Goal: Information Seeking & Learning: Learn about a topic

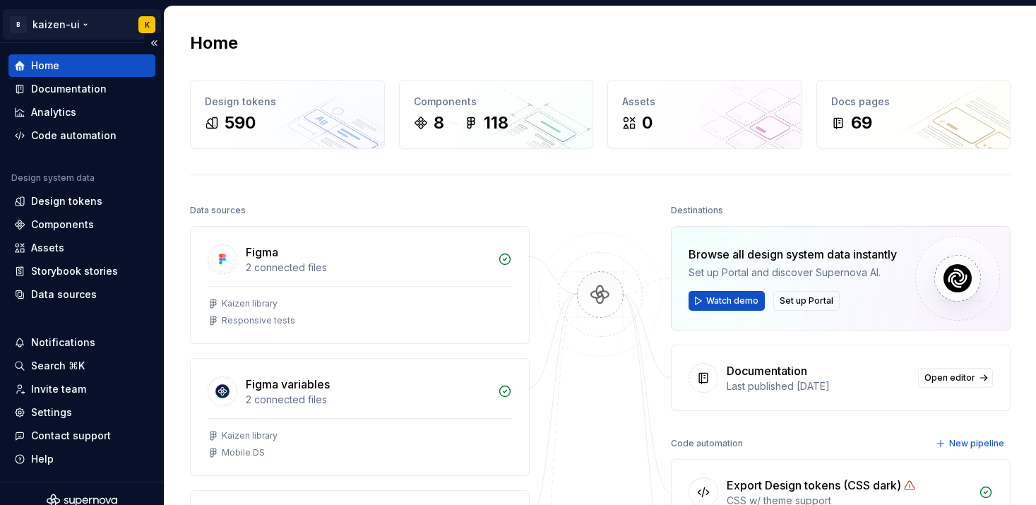
click at [71, 28] on html "B kaizen-ui K Home Documentation Analytics Code automation Design system data D…" at bounding box center [518, 252] width 1036 height 505
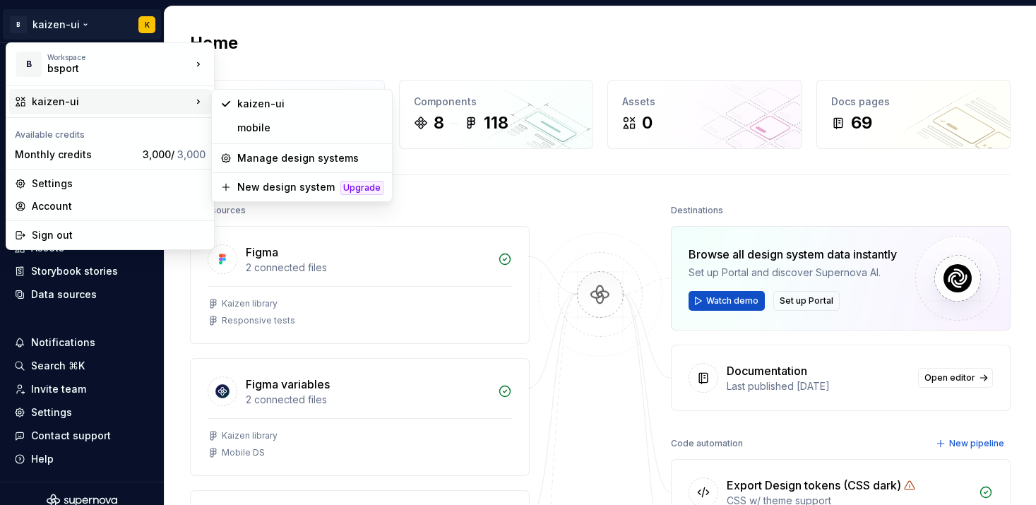
click at [504, 180] on html "B kaizen-ui K Home Documentation Analytics Code automation Design system data D…" at bounding box center [518, 252] width 1036 height 505
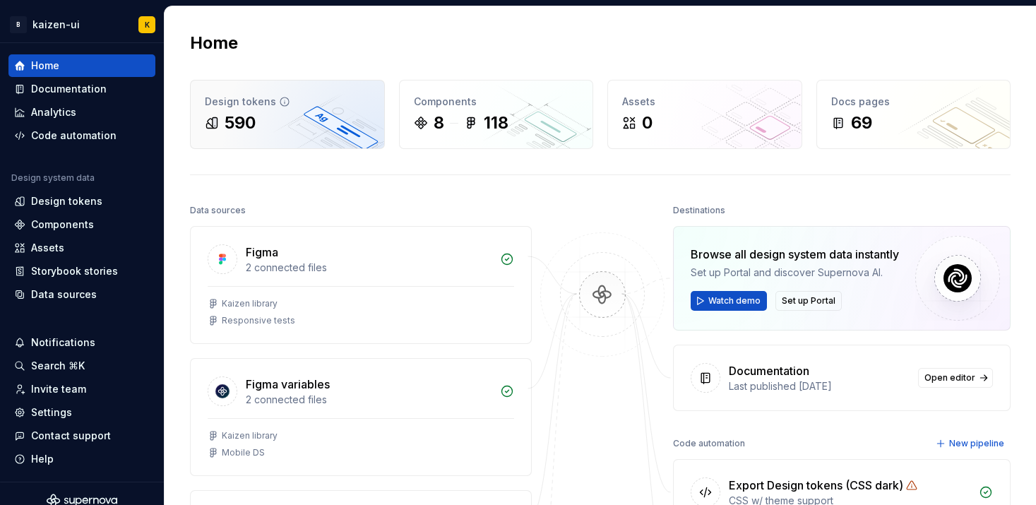
click at [272, 121] on div "590" at bounding box center [287, 123] width 165 height 23
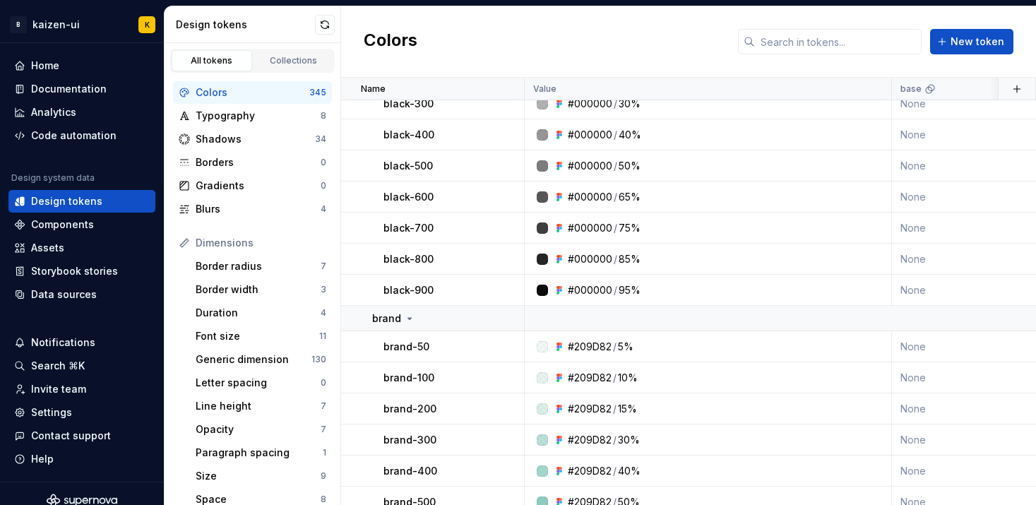
scroll to position [10954, 0]
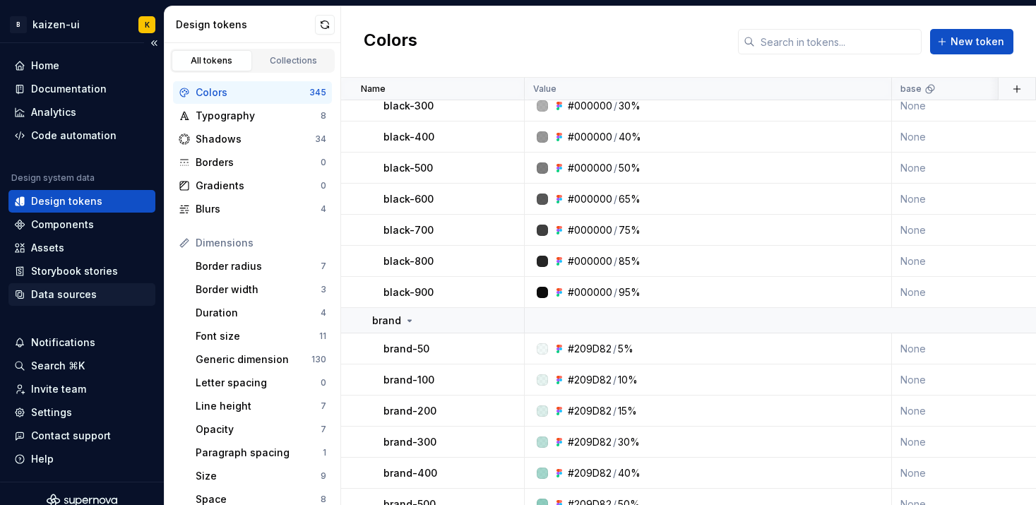
click at [81, 296] on div "Data sources" at bounding box center [64, 295] width 66 height 14
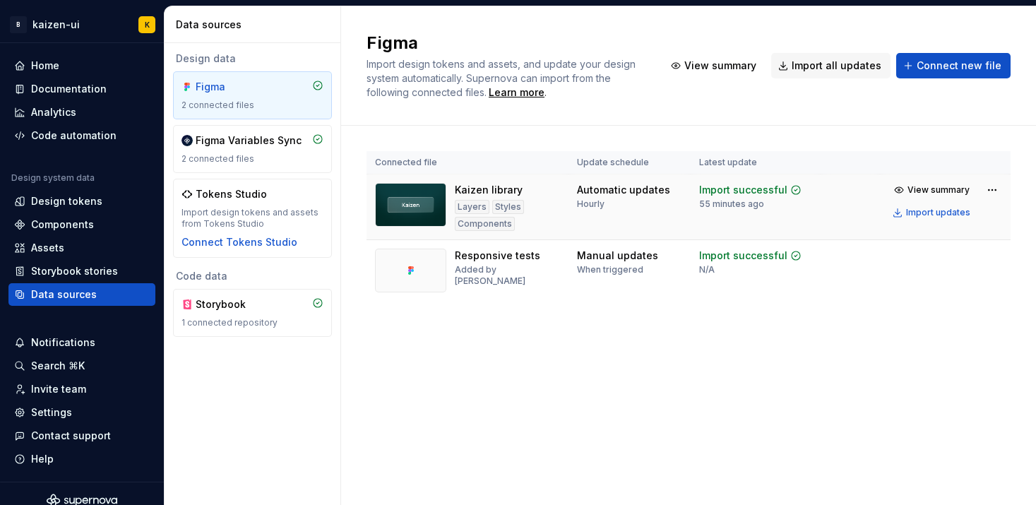
click at [529, 218] on div "Layers Styles Components" at bounding box center [507, 215] width 105 height 31
click at [270, 153] on div "2 connected files" at bounding box center [253, 158] width 142 height 11
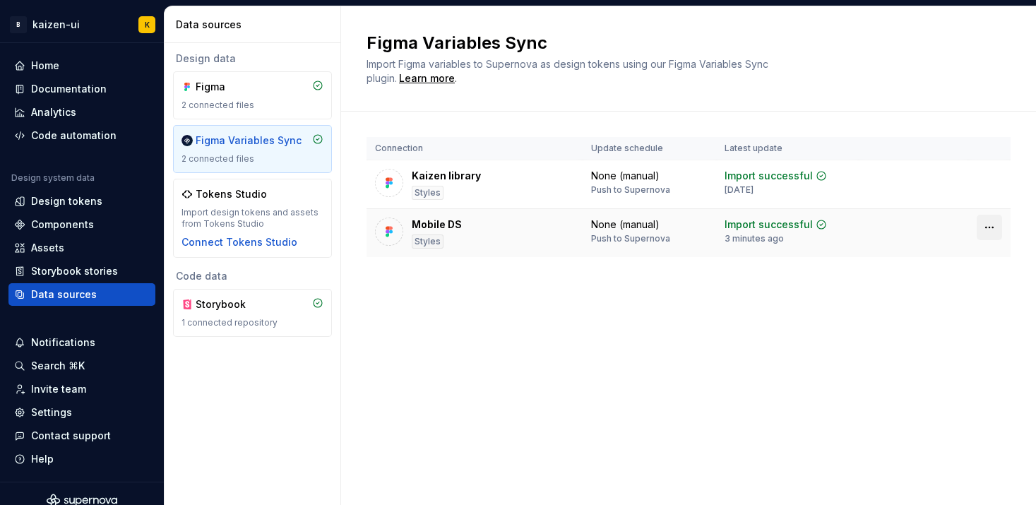
click at [992, 228] on html "B kaizen-ui K Home Documentation Analytics Code automation Design system data D…" at bounding box center [518, 252] width 1036 height 505
click at [978, 263] on div "Disconnect plugin" at bounding box center [981, 258] width 92 height 14
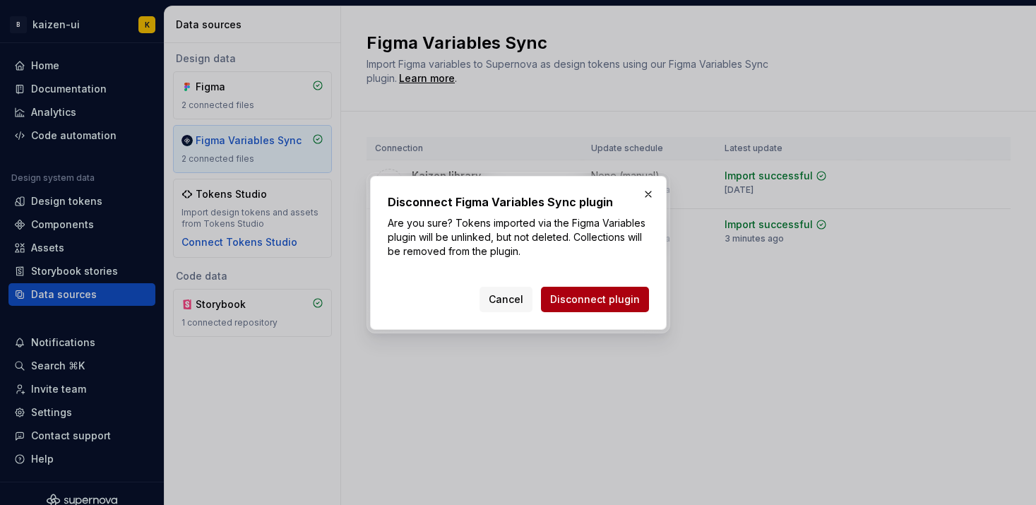
click at [622, 299] on span "Disconnect plugin" at bounding box center [595, 299] width 90 height 14
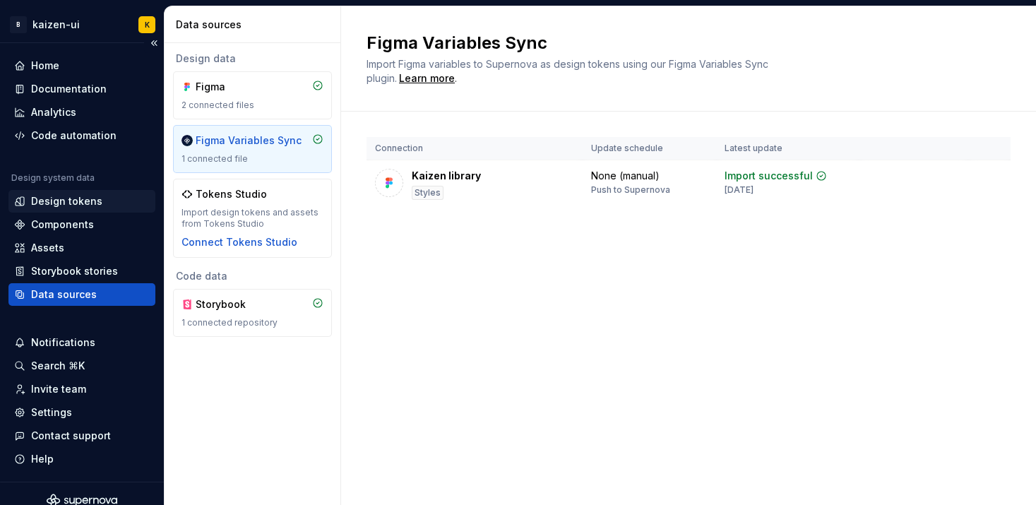
click at [82, 203] on div "Design tokens" at bounding box center [66, 201] width 71 height 14
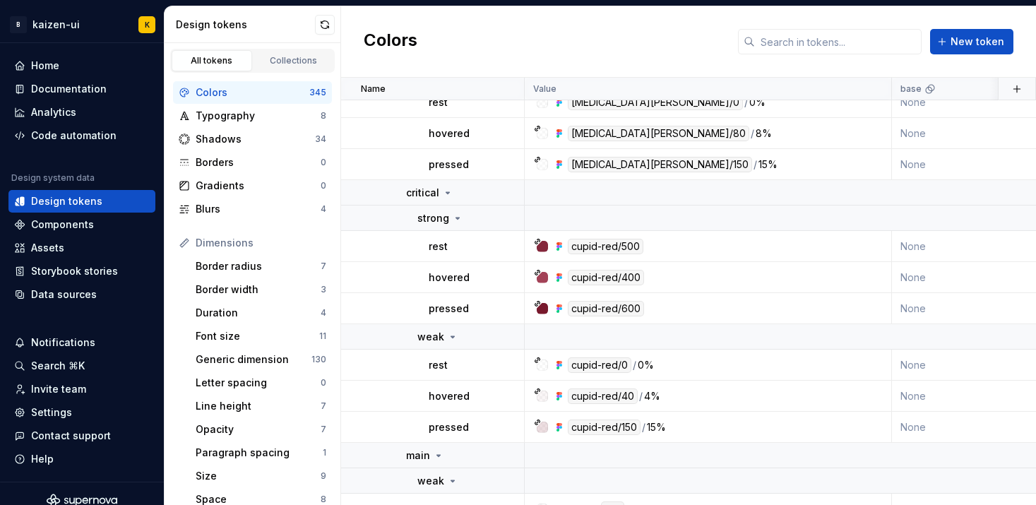
scroll to position [3274, 0]
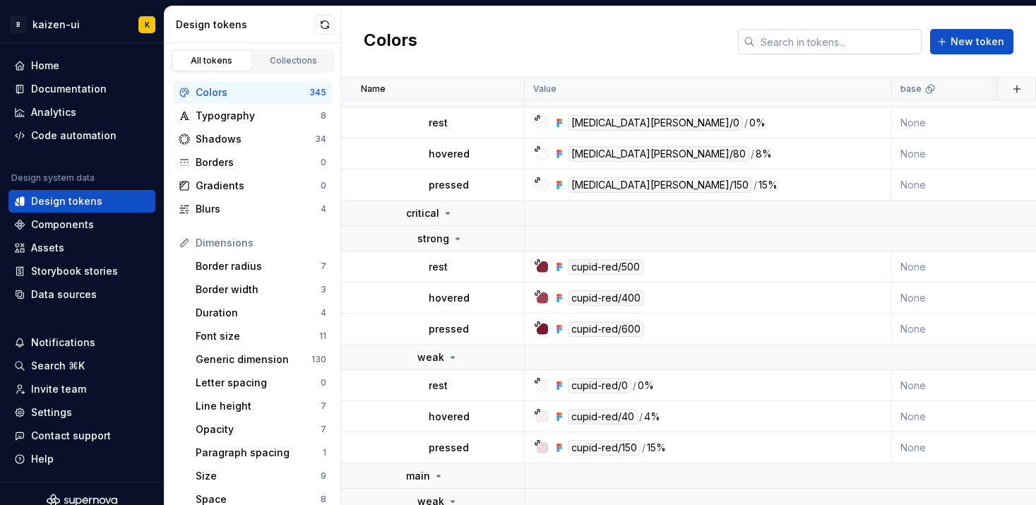
click at [811, 45] on input "text" at bounding box center [838, 41] width 167 height 25
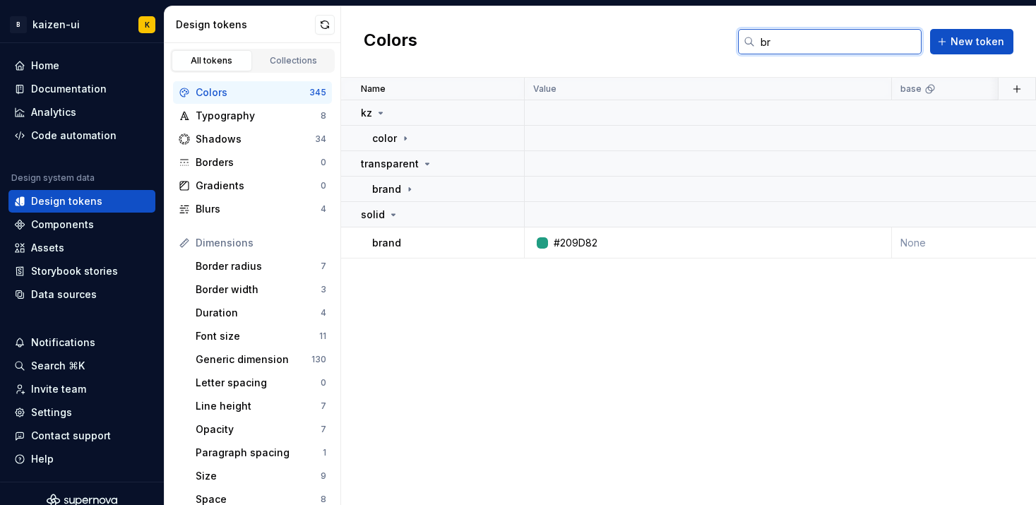
type input "b"
type input "i"
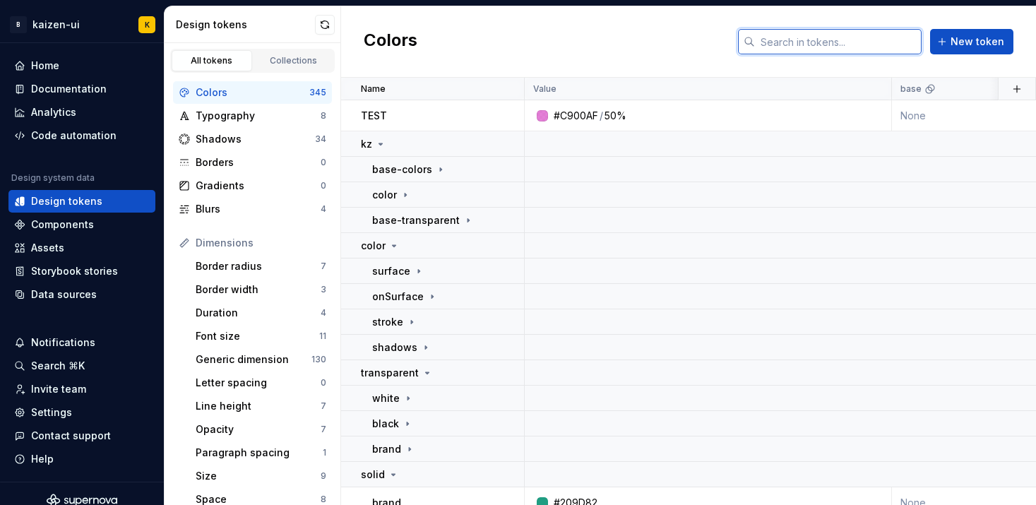
type input "e"
click at [435, 170] on icon at bounding box center [440, 169] width 11 height 11
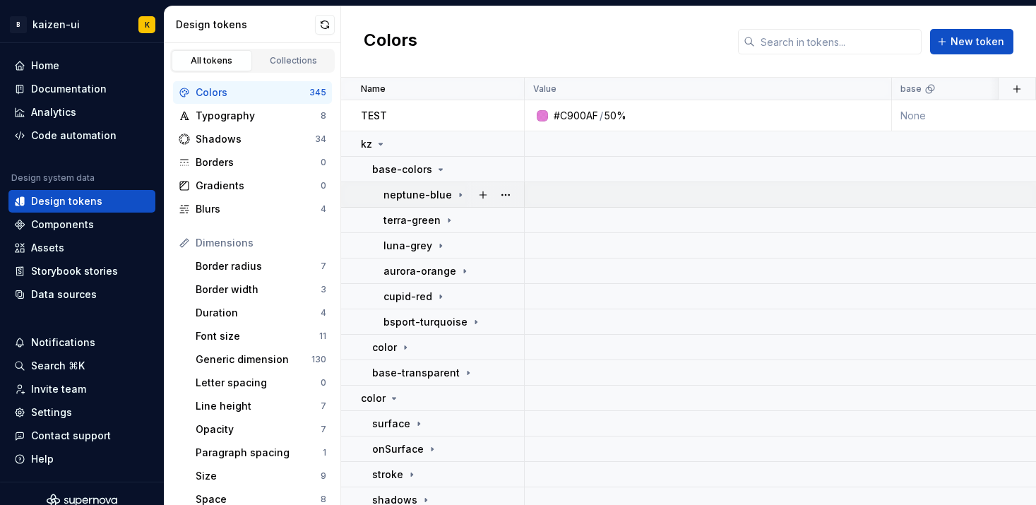
click at [425, 199] on p "neptune-blue" at bounding box center [418, 195] width 69 height 14
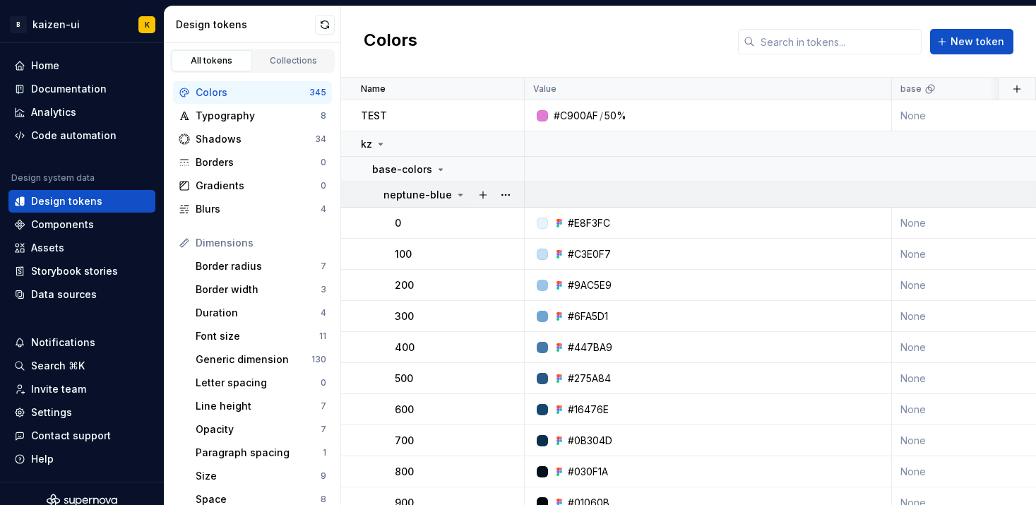
click at [425, 199] on p "neptune-blue" at bounding box center [418, 195] width 69 height 14
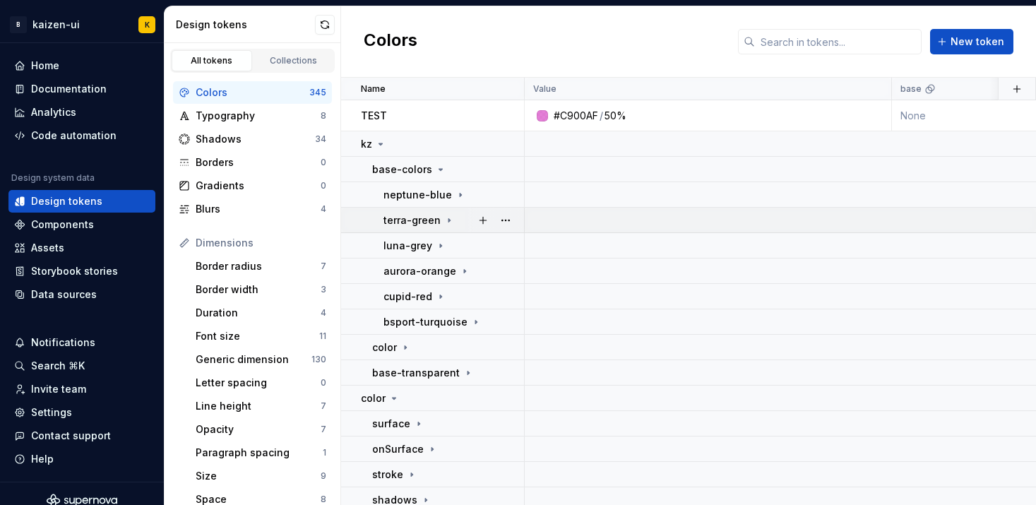
click at [422, 220] on p "terra-green" at bounding box center [412, 220] width 57 height 14
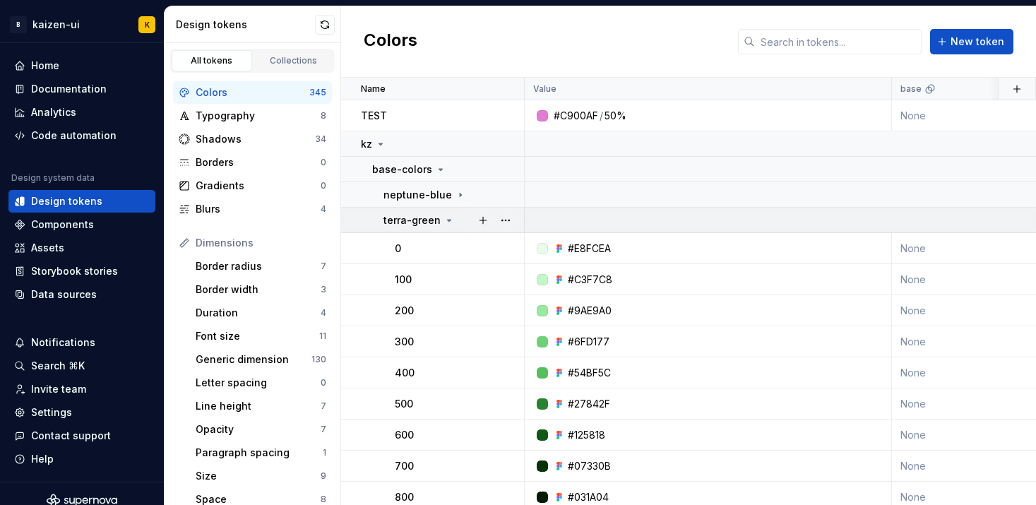
click at [422, 220] on p "terra-green" at bounding box center [412, 220] width 57 height 14
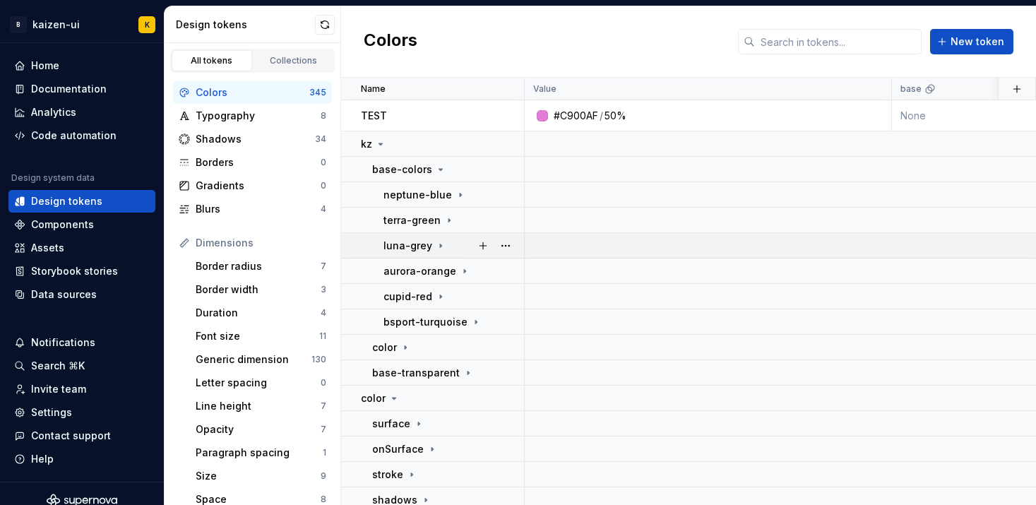
click at [420, 244] on p "luna-grey" at bounding box center [408, 246] width 49 height 14
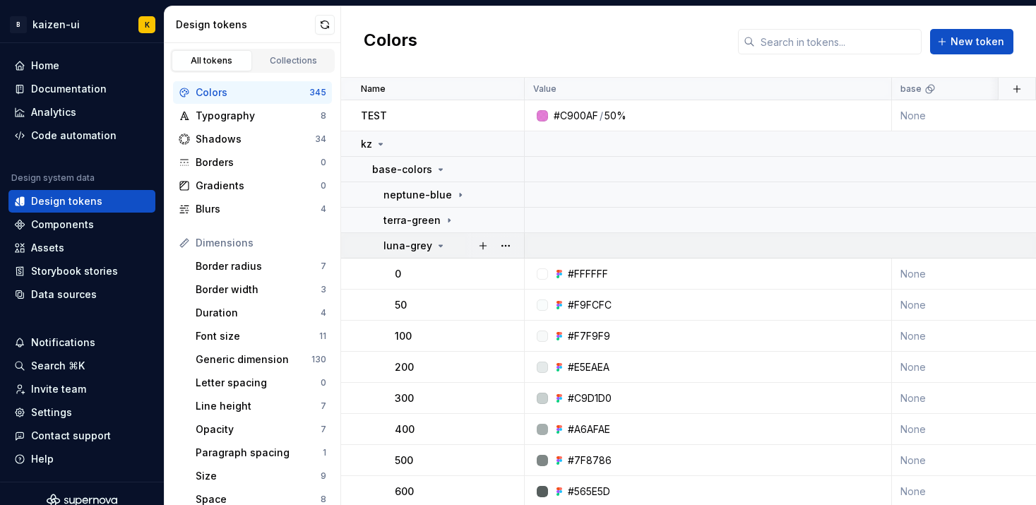
click at [420, 244] on p "luna-grey" at bounding box center [408, 246] width 49 height 14
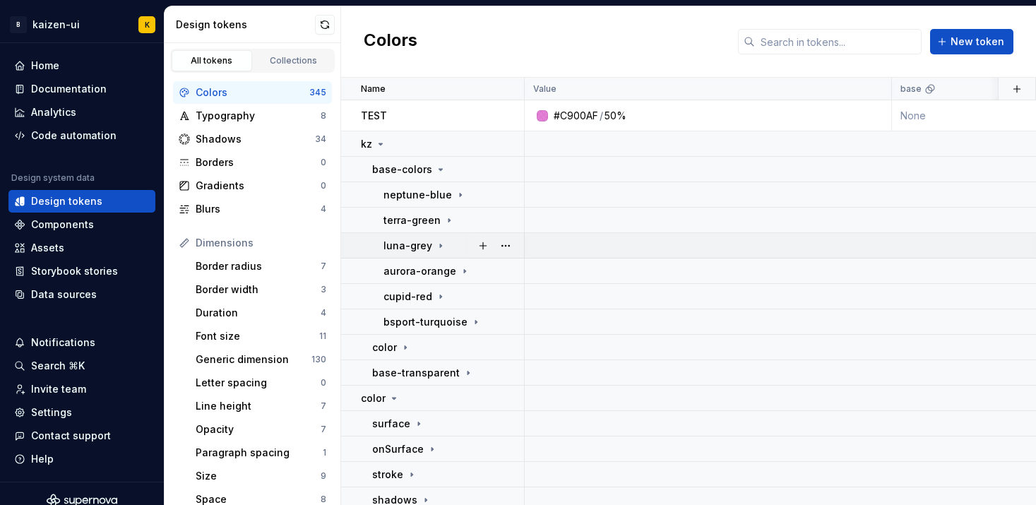
click at [420, 244] on p "luna-grey" at bounding box center [408, 246] width 49 height 14
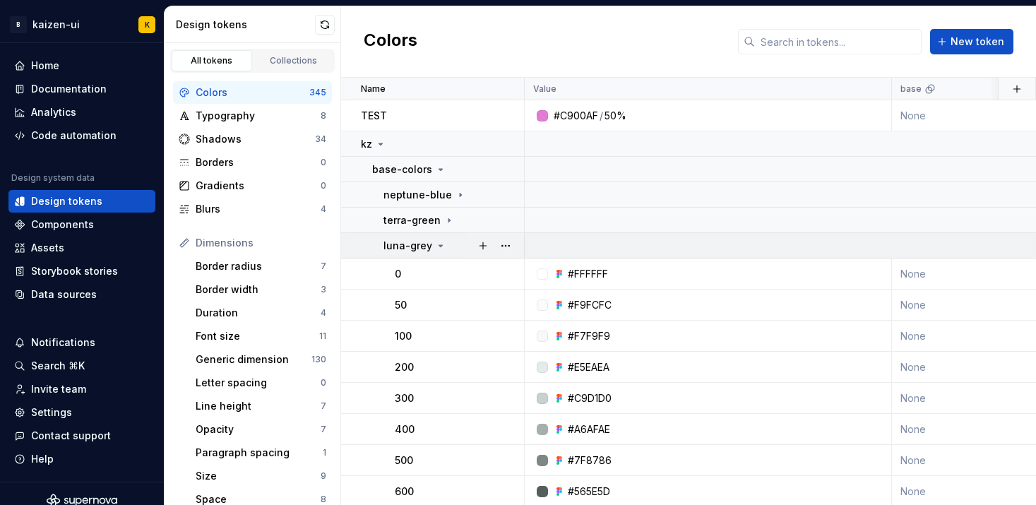
click at [420, 244] on p "luna-grey" at bounding box center [408, 246] width 49 height 14
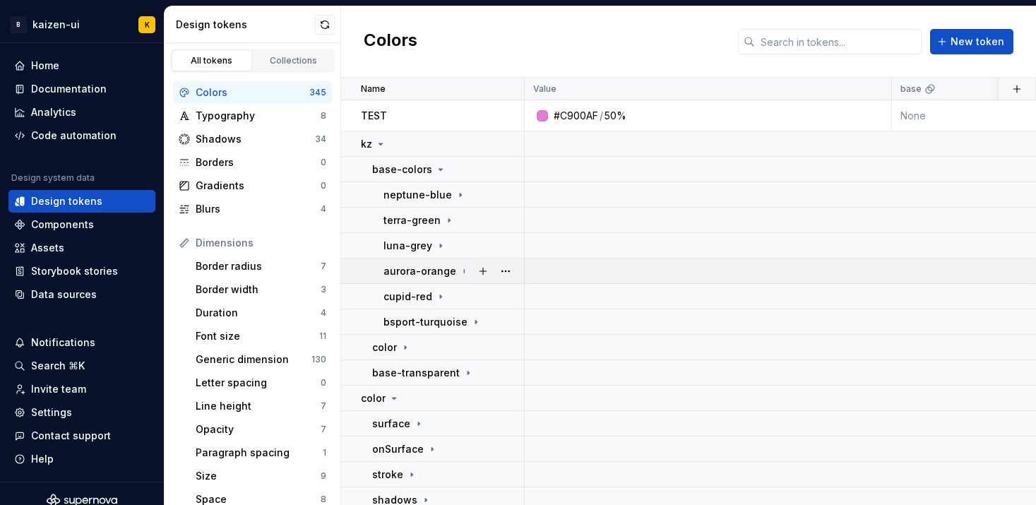
click at [432, 266] on p "aurora-orange" at bounding box center [420, 271] width 73 height 14
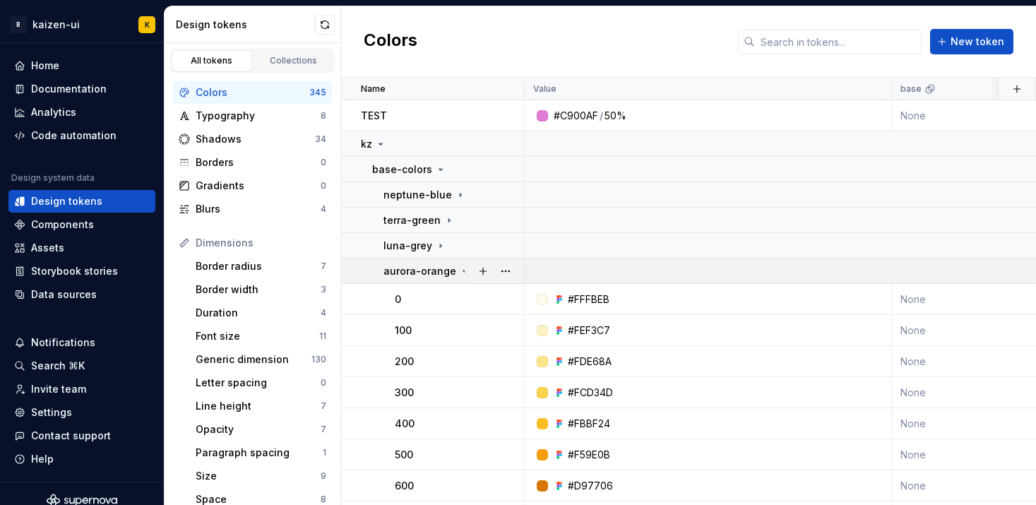
click at [432, 266] on p "aurora-orange" at bounding box center [420, 271] width 73 height 14
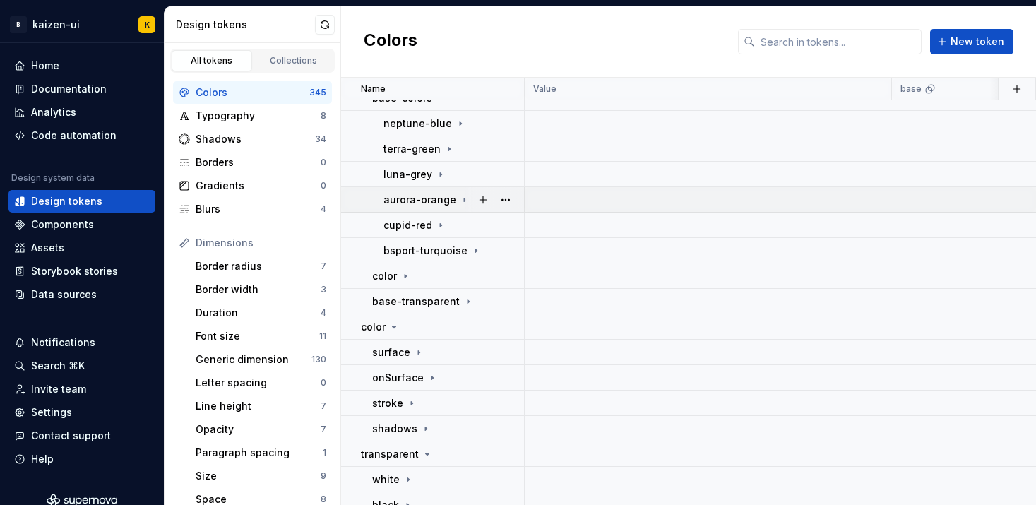
scroll to position [74, 0]
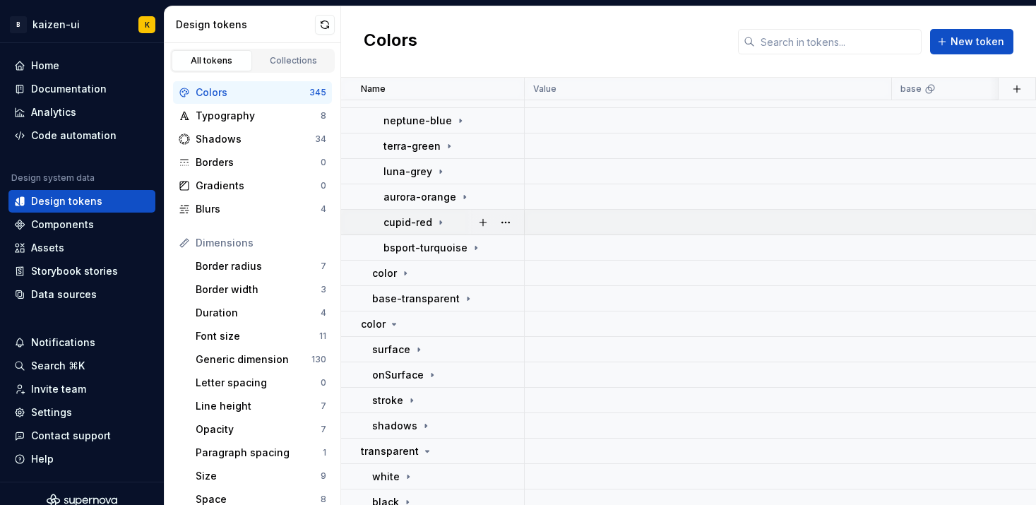
click at [430, 219] on div "cupid-red" at bounding box center [415, 222] width 63 height 14
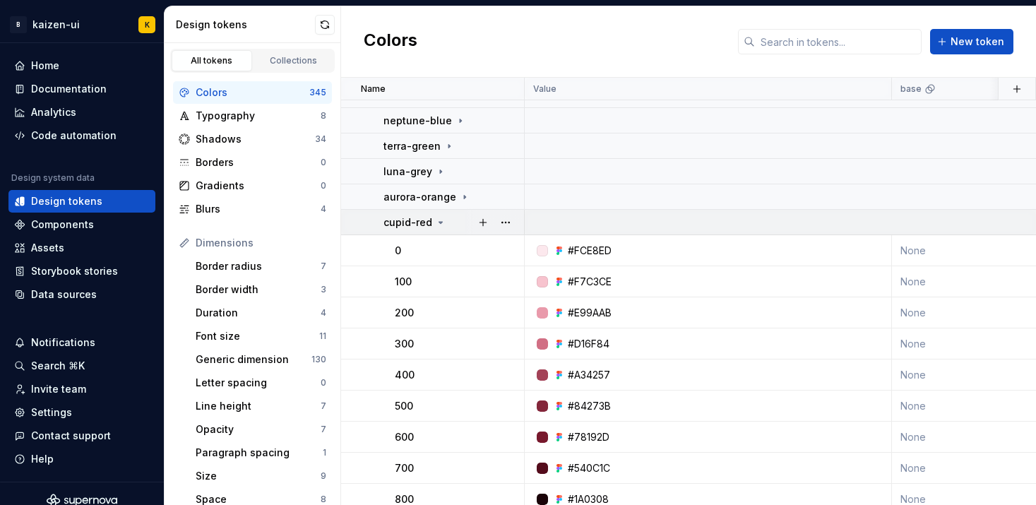
click at [430, 218] on div "cupid-red" at bounding box center [415, 222] width 63 height 14
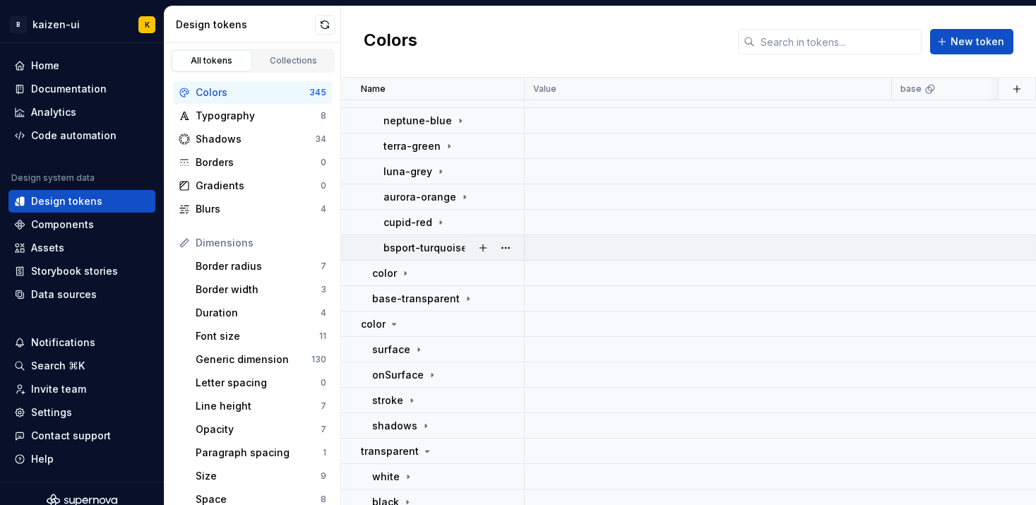
click at [430, 248] on p "bsport-turquoise" at bounding box center [426, 248] width 84 height 14
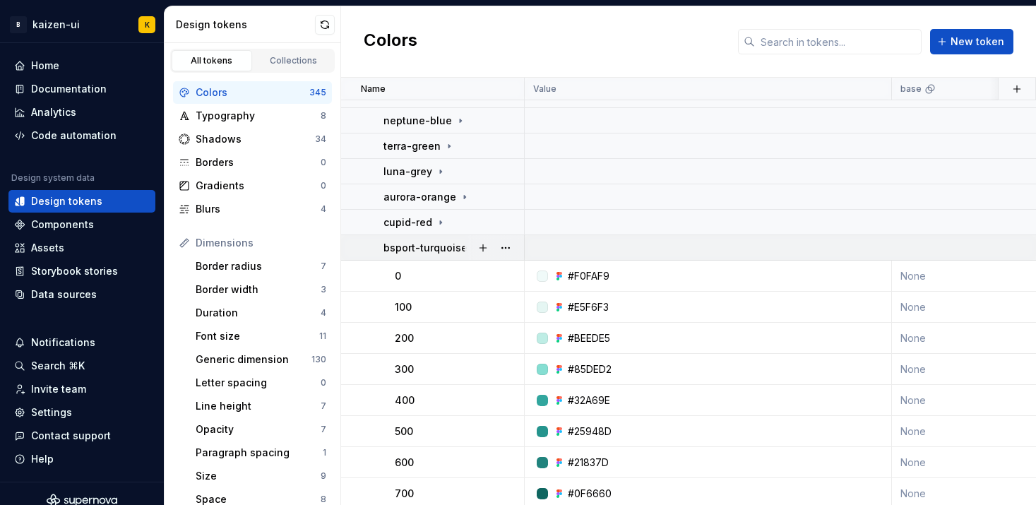
click at [430, 247] on p "bsport-turquoise" at bounding box center [426, 248] width 84 height 14
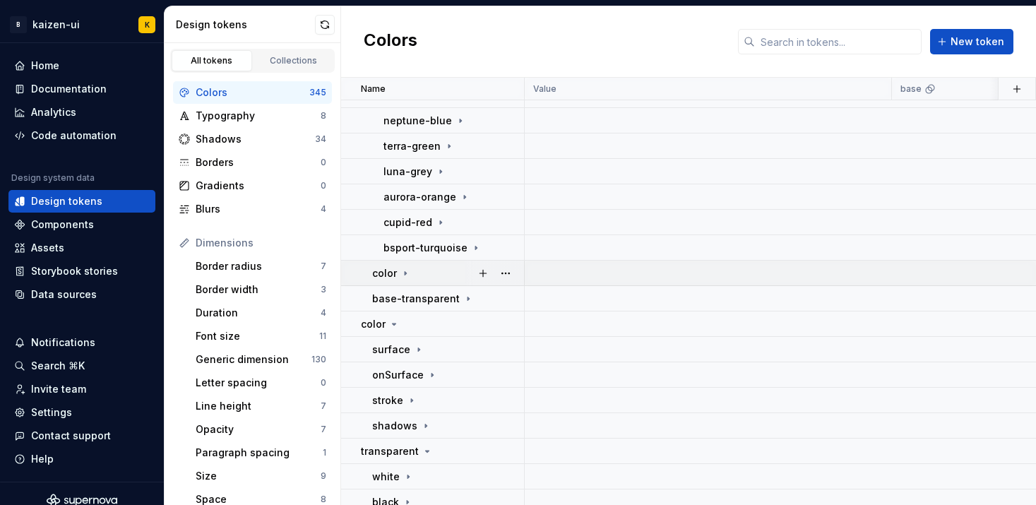
click at [400, 273] on icon at bounding box center [405, 273] width 11 height 11
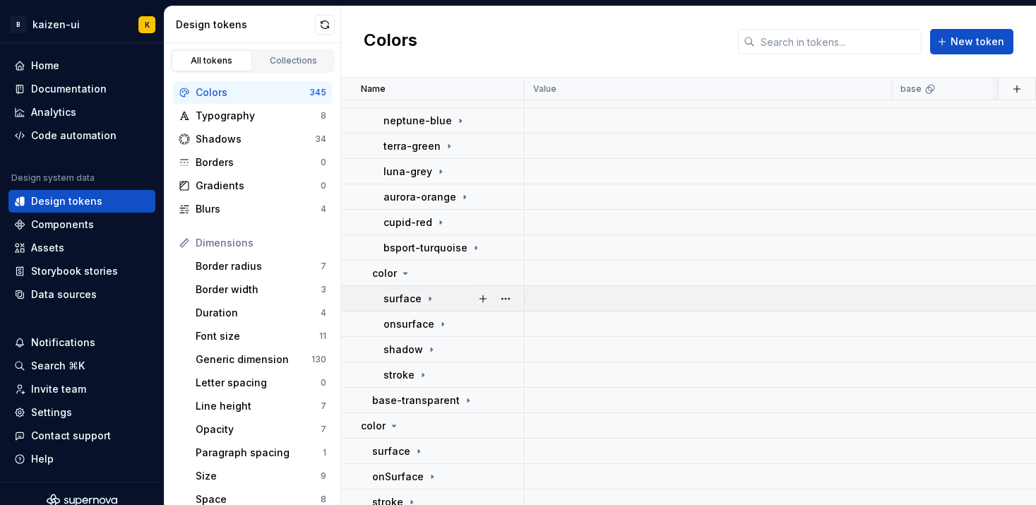
click at [408, 298] on p "surface" at bounding box center [403, 299] width 38 height 14
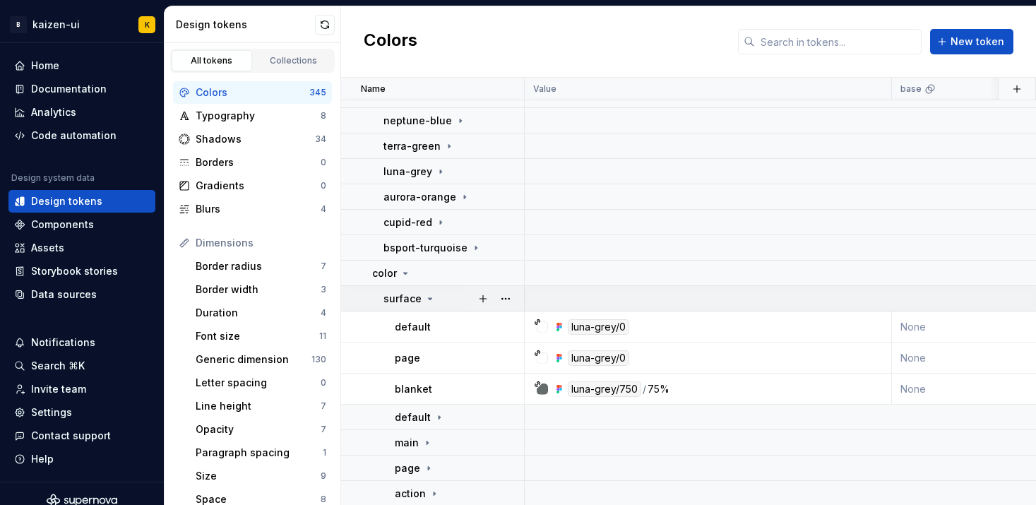
click at [408, 298] on p "surface" at bounding box center [403, 299] width 38 height 14
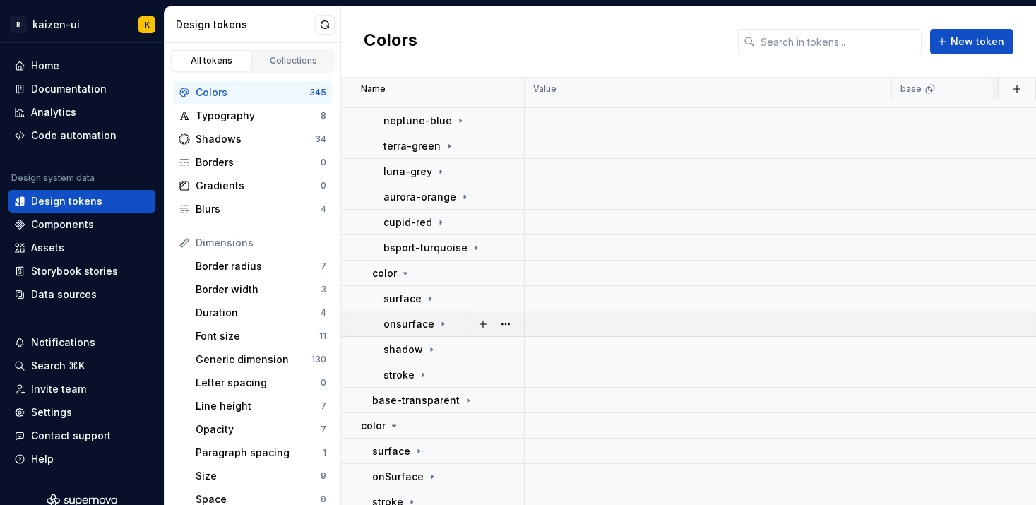
click at [408, 317] on p "onsurface" at bounding box center [409, 324] width 51 height 14
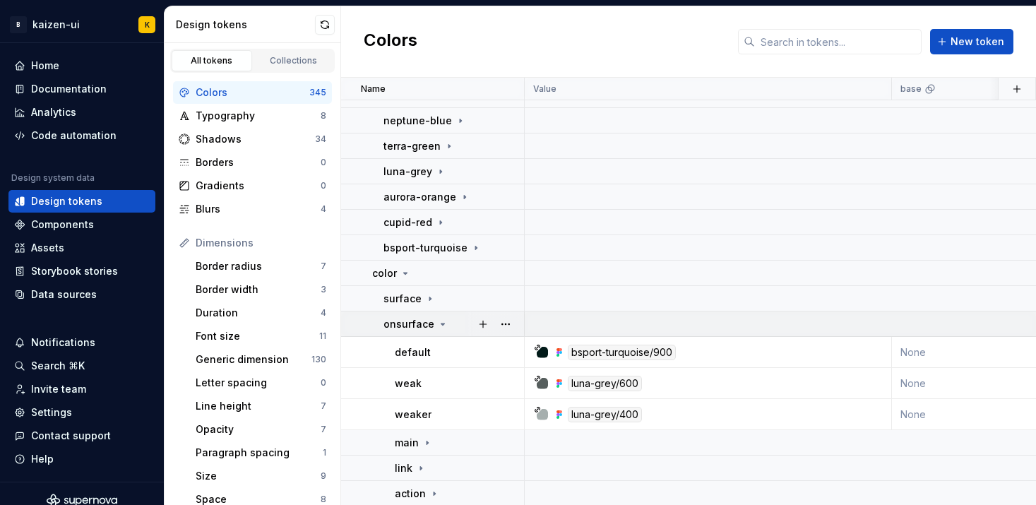
click at [408, 317] on p "onsurface" at bounding box center [409, 324] width 51 height 14
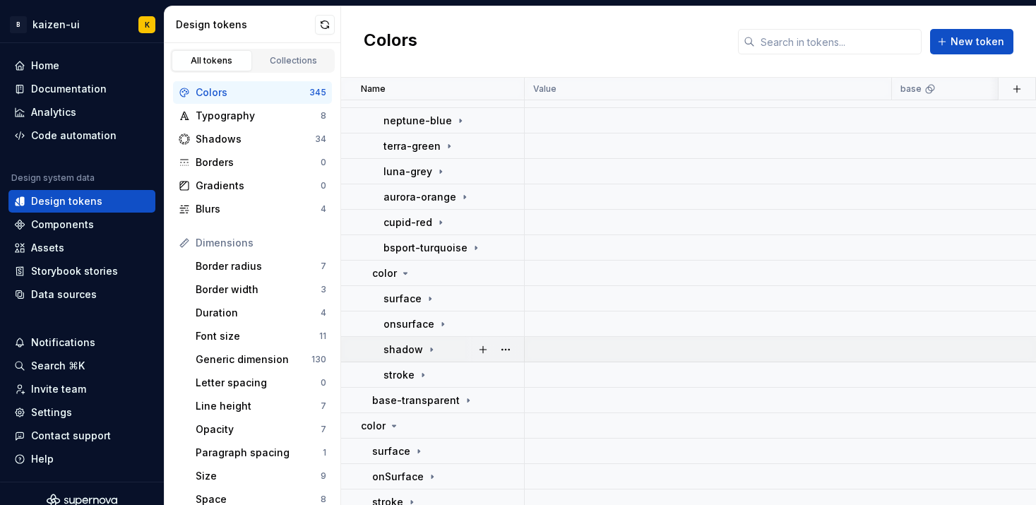
click at [409, 353] on p "shadow" at bounding box center [404, 350] width 40 height 14
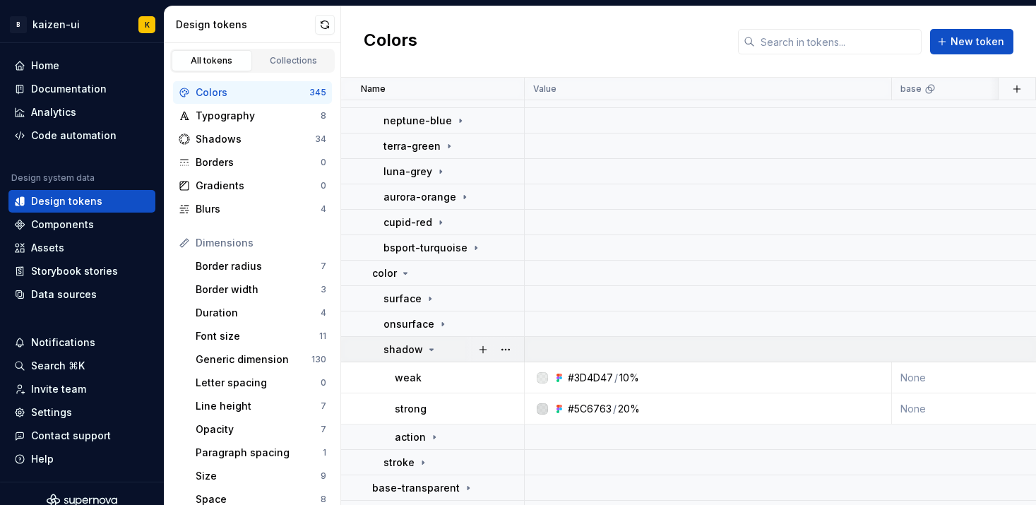
click at [409, 353] on p "shadow" at bounding box center [404, 350] width 40 height 14
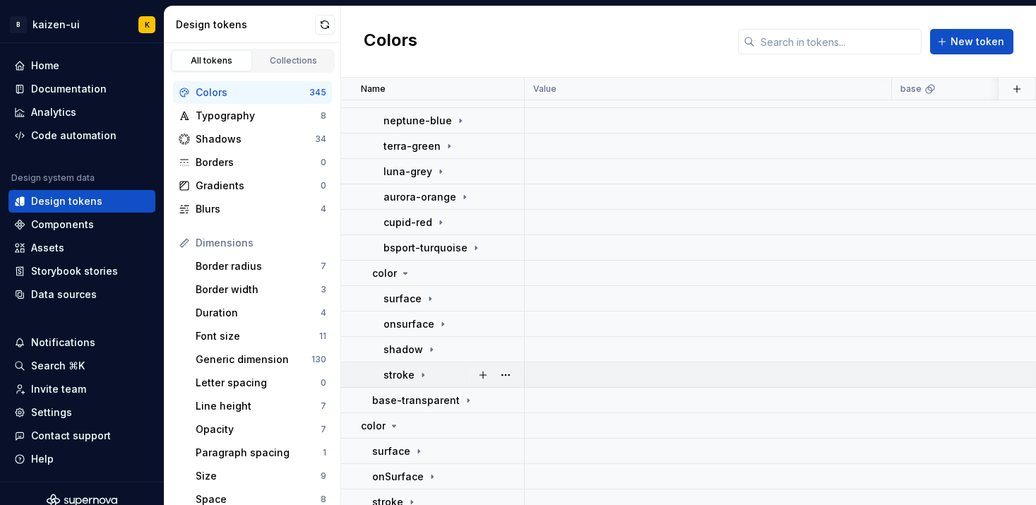
click at [410, 372] on p "stroke" at bounding box center [399, 375] width 31 height 14
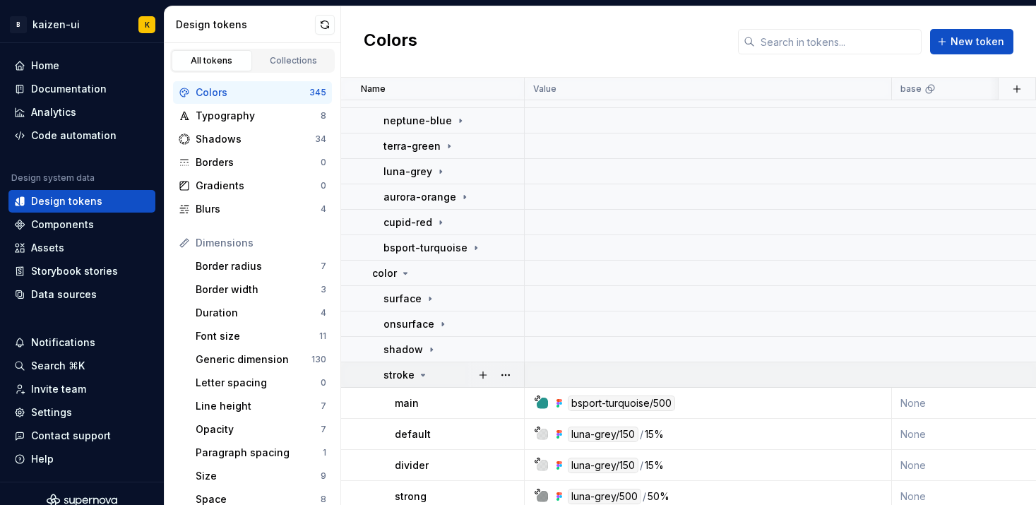
click at [410, 372] on p "stroke" at bounding box center [399, 375] width 31 height 14
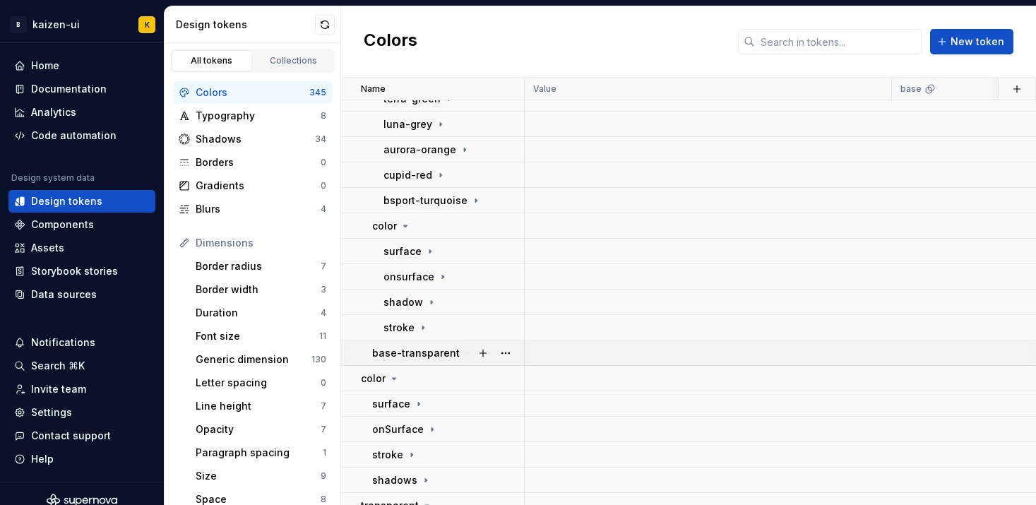
scroll to position [243, 0]
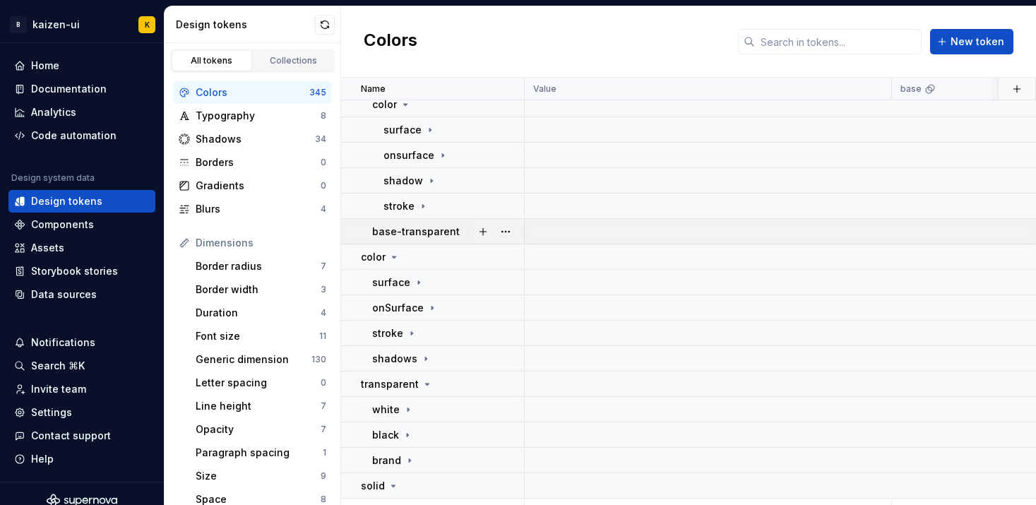
click at [444, 227] on p "base-transparent" at bounding box center [416, 232] width 88 height 14
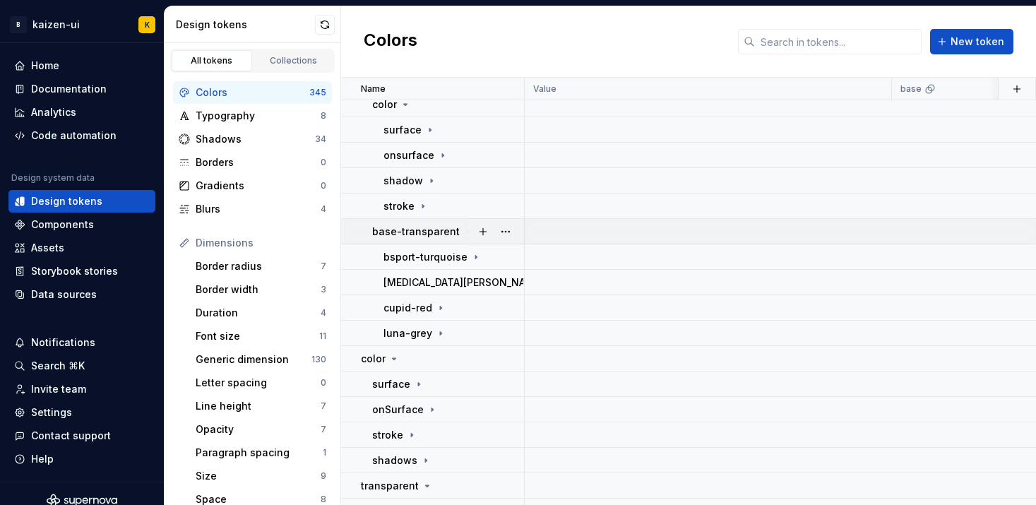
click at [444, 228] on p "base-transparent" at bounding box center [416, 232] width 88 height 14
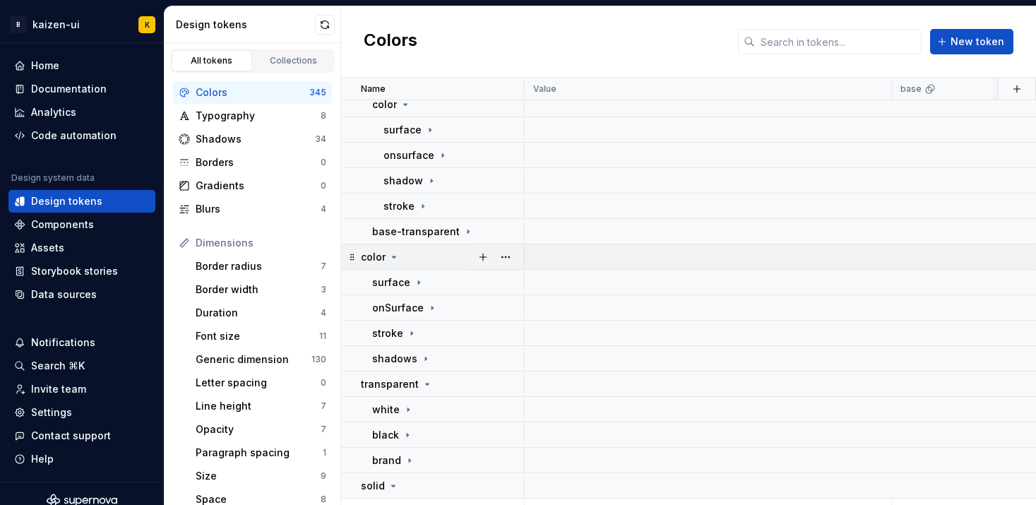
click at [386, 260] on div "color" at bounding box center [380, 257] width 39 height 14
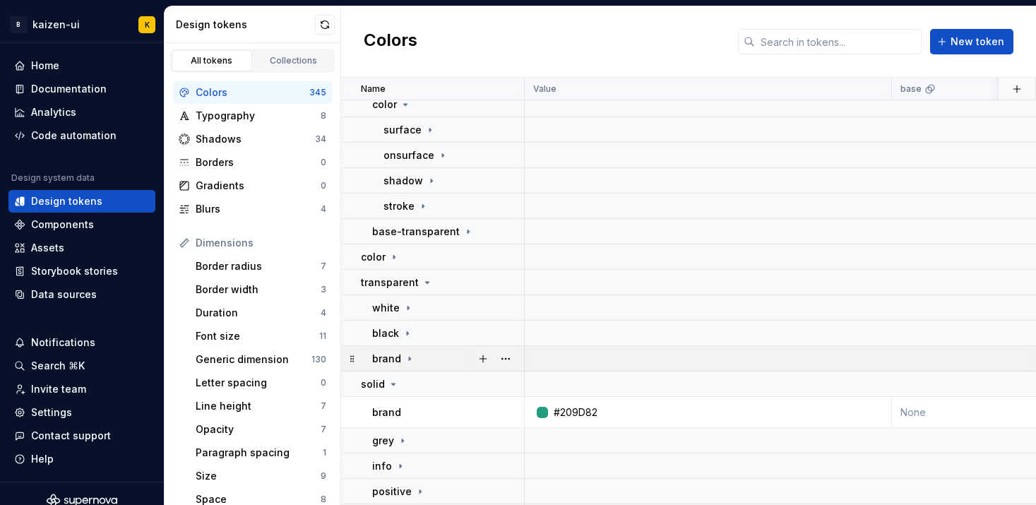
click at [397, 359] on p "brand" at bounding box center [386, 359] width 29 height 14
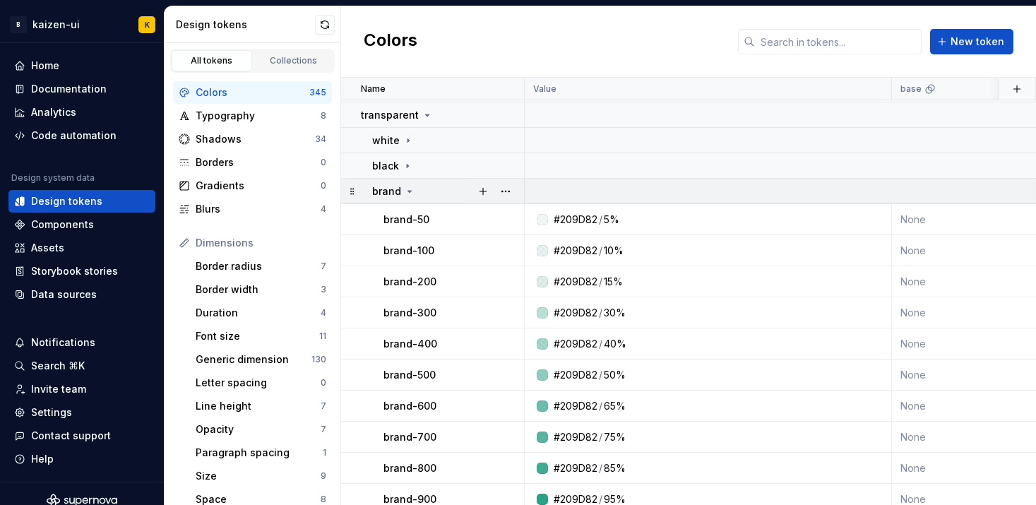
scroll to position [399, 0]
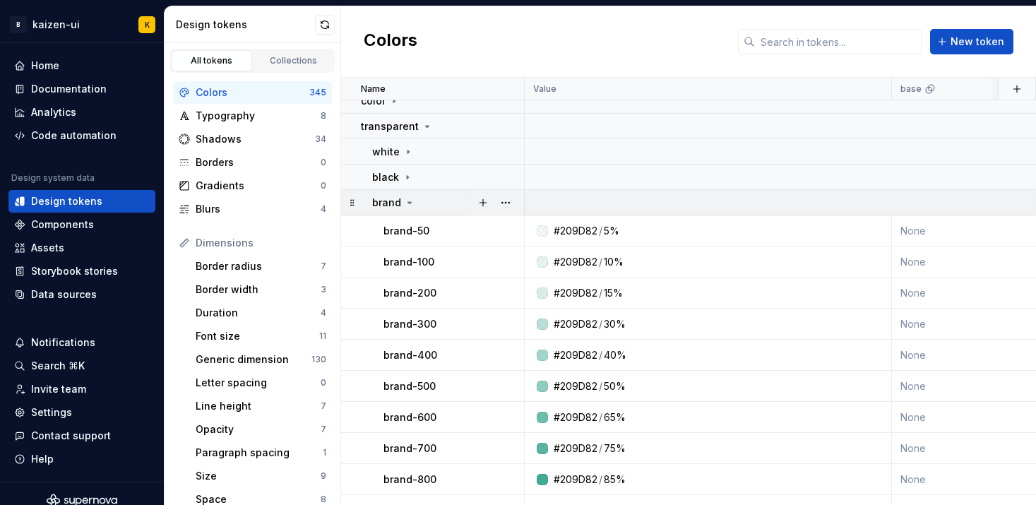
click at [405, 198] on icon at bounding box center [409, 202] width 11 height 11
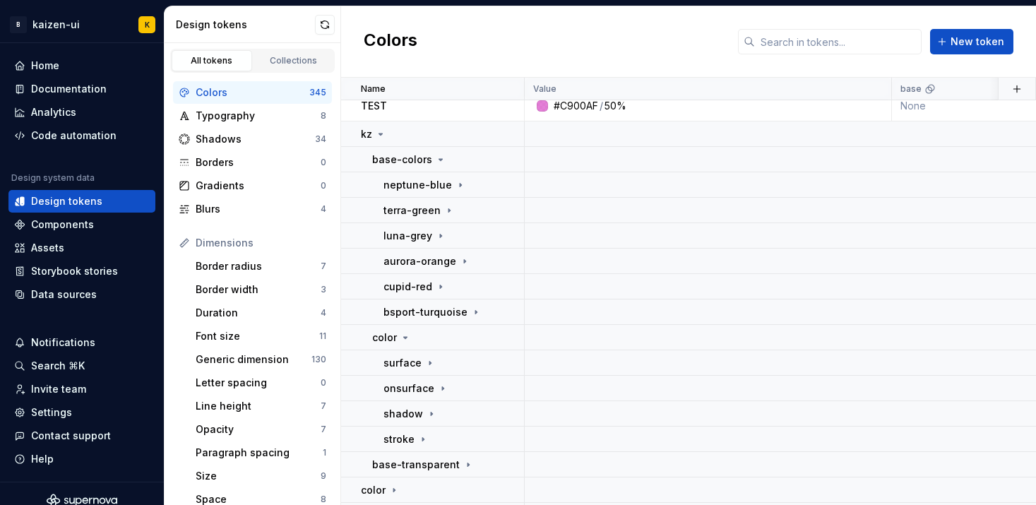
scroll to position [0, 0]
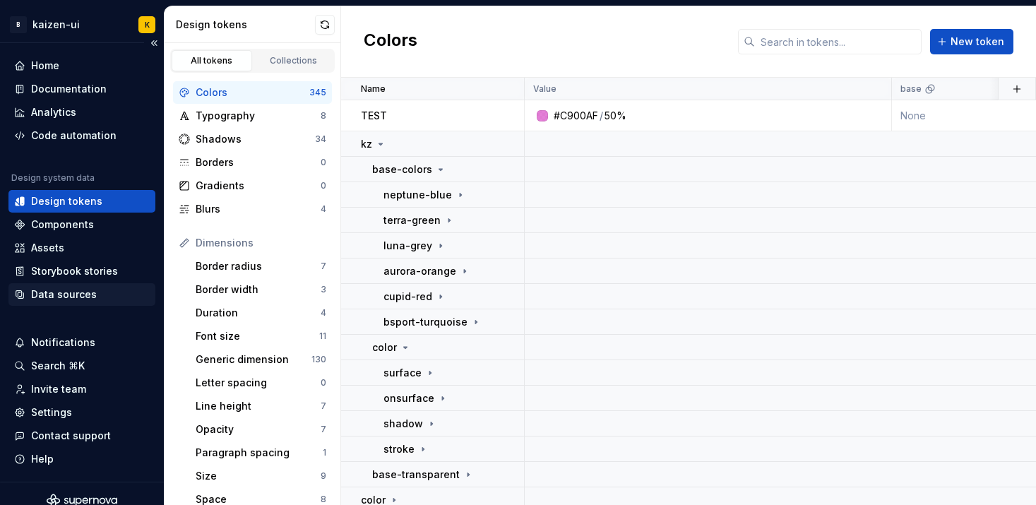
click at [97, 287] on div "Data sources" at bounding box center [81, 294] width 147 height 23
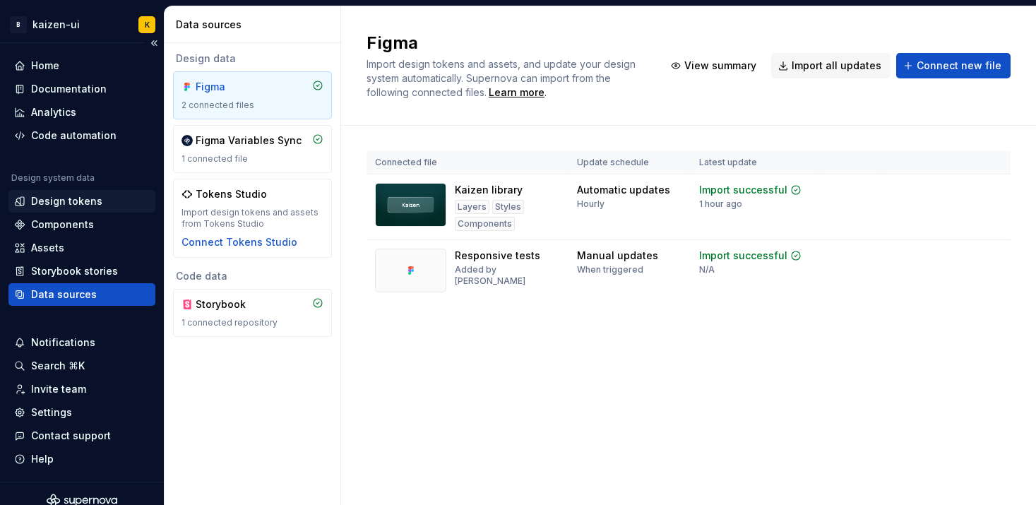
click at [90, 203] on div "Design tokens" at bounding box center [66, 201] width 71 height 14
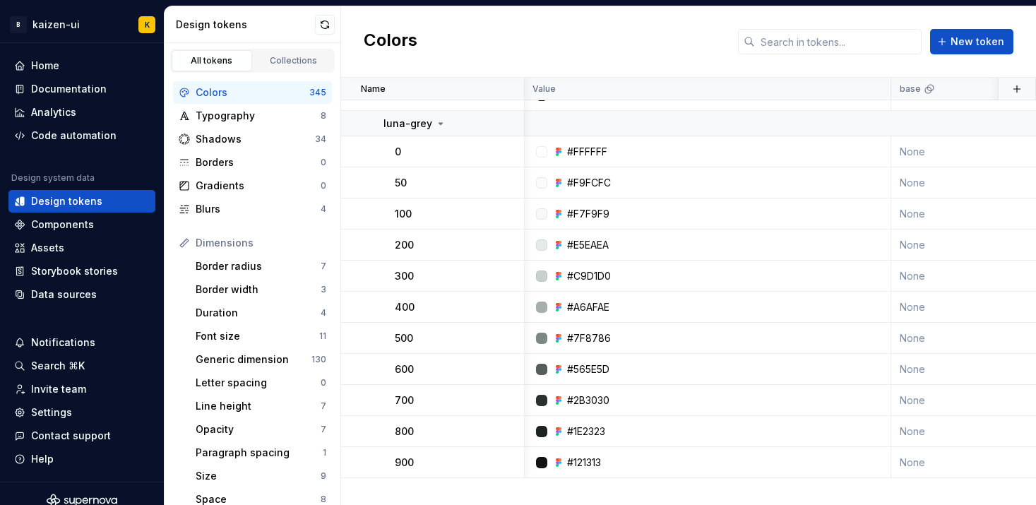
scroll to position [0, 1]
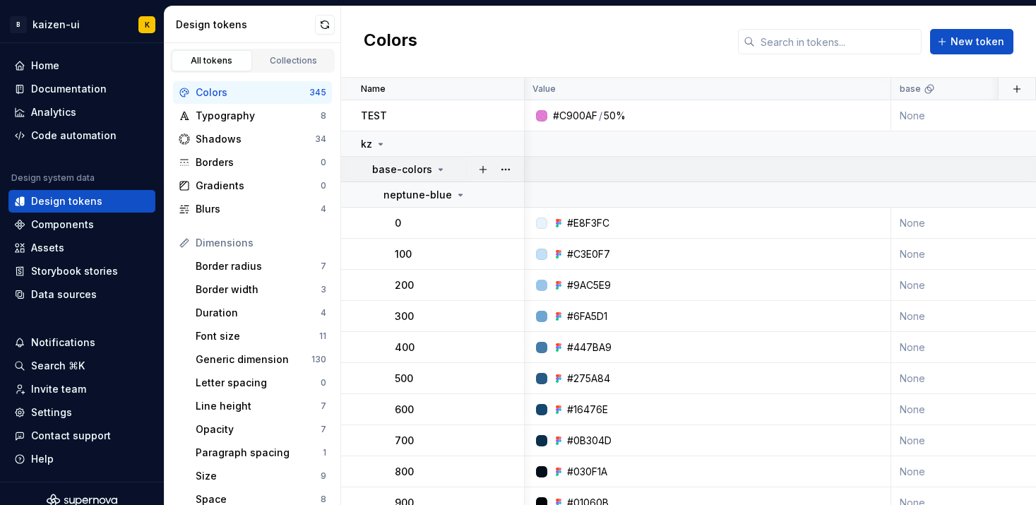
click at [439, 170] on icon at bounding box center [441, 169] width 4 height 1
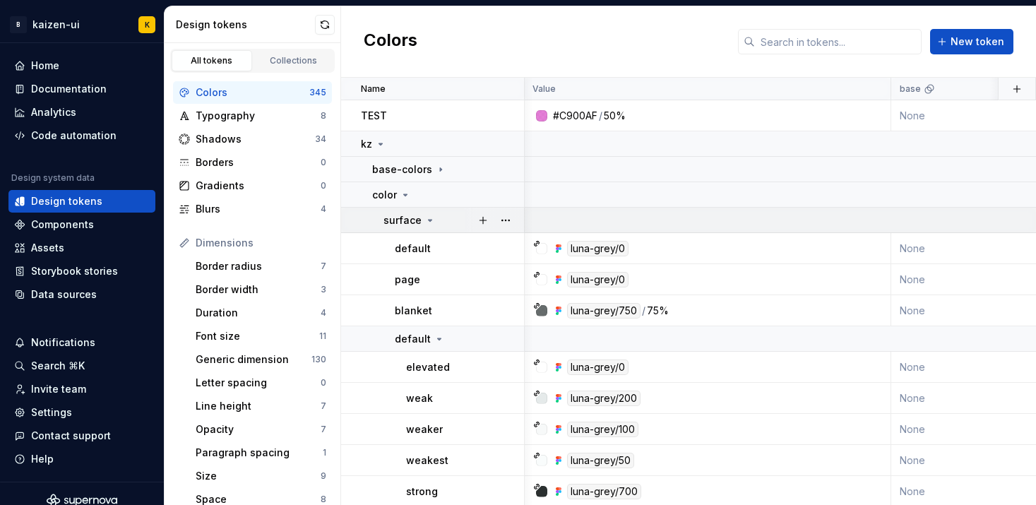
click at [429, 220] on icon at bounding box center [431, 220] width 4 height 1
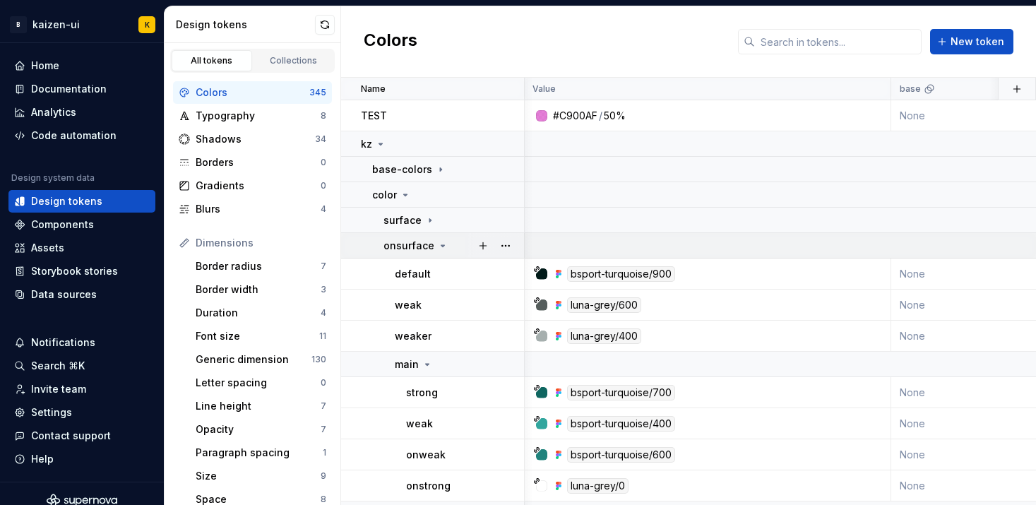
click at [440, 241] on icon at bounding box center [442, 245] width 11 height 11
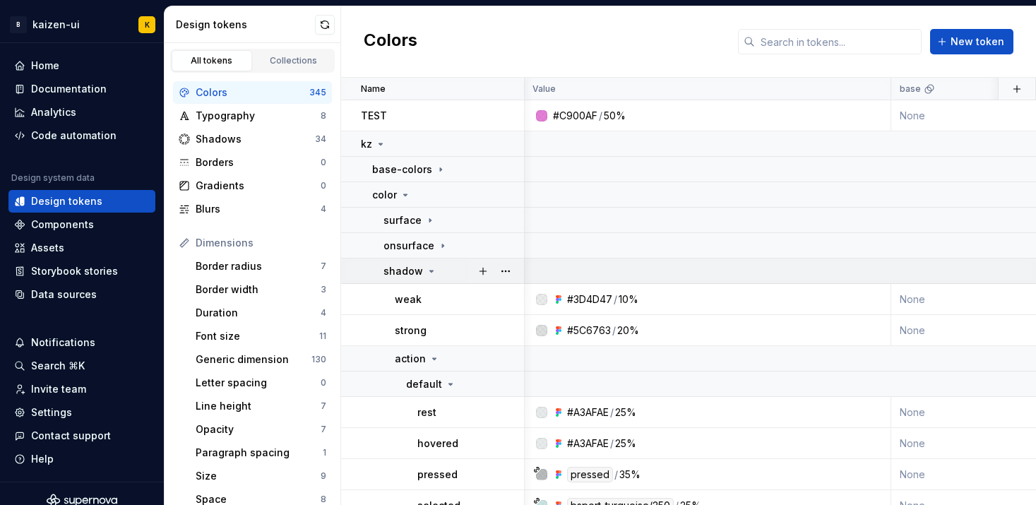
click at [432, 275] on icon at bounding box center [431, 271] width 11 height 11
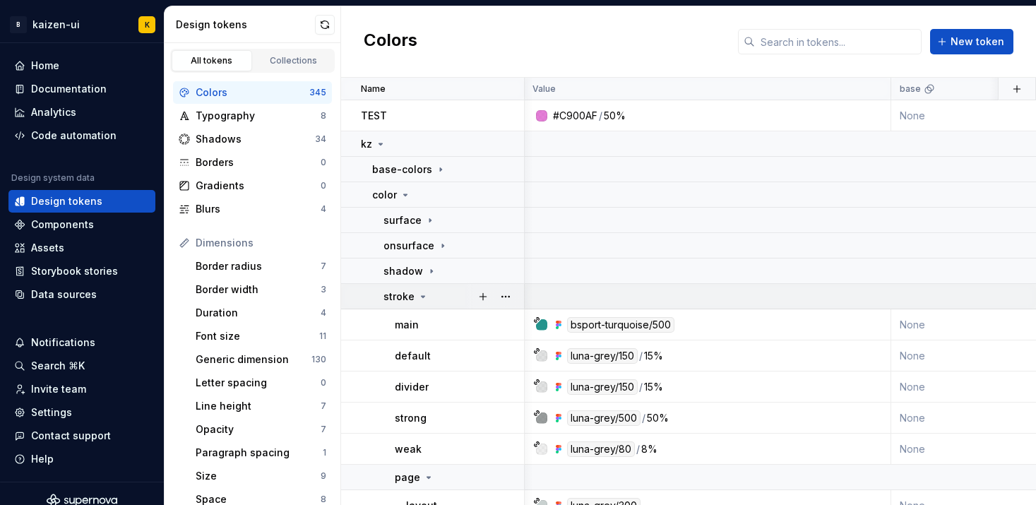
click at [425, 291] on icon at bounding box center [422, 296] width 11 height 11
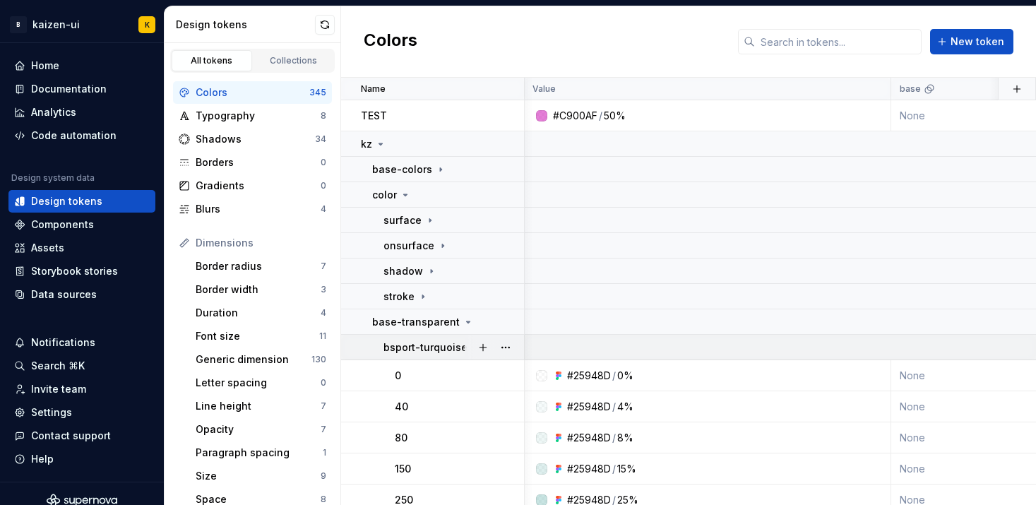
click at [468, 347] on div at bounding box center [494, 347] width 59 height 25
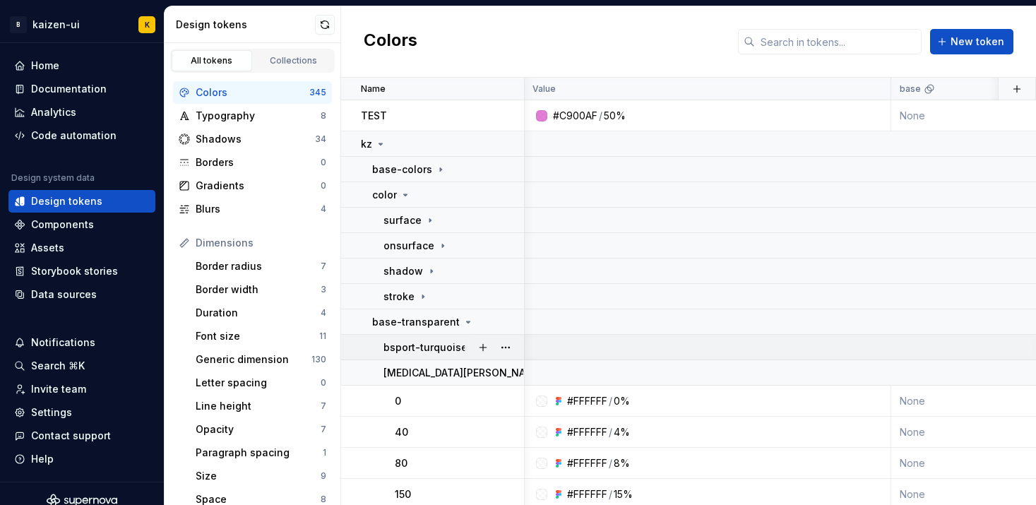
scroll to position [220, 1]
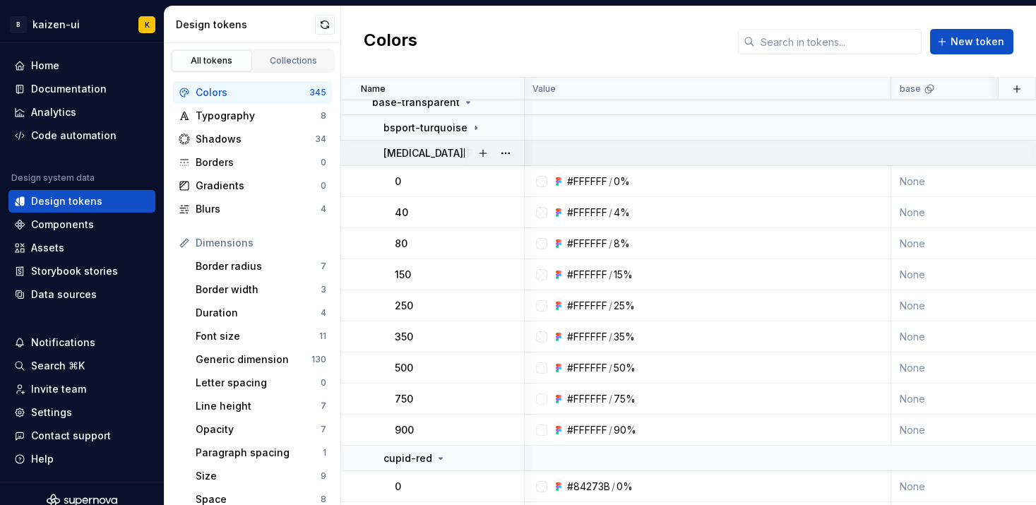
click at [541, 153] on icon at bounding box center [546, 153] width 11 height 0
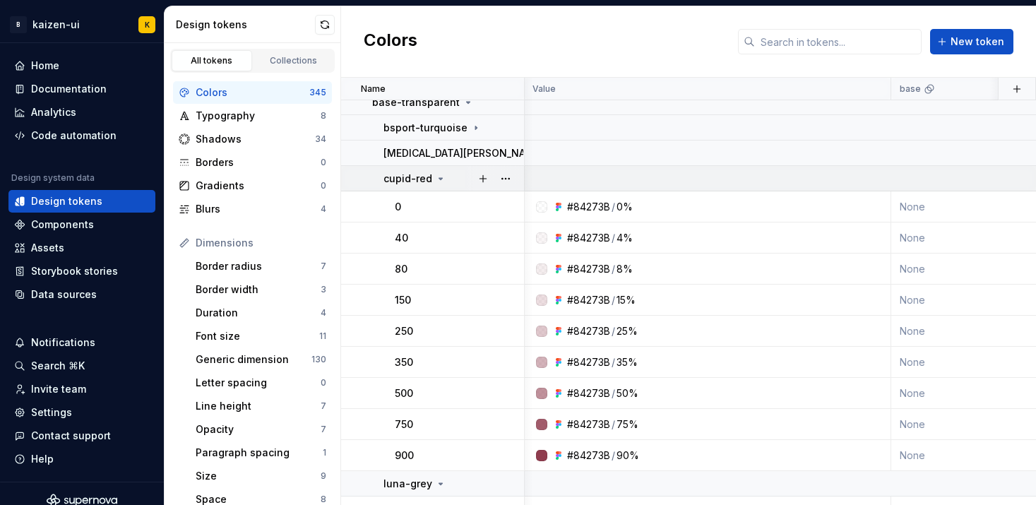
click at [441, 182] on icon at bounding box center [440, 178] width 11 height 11
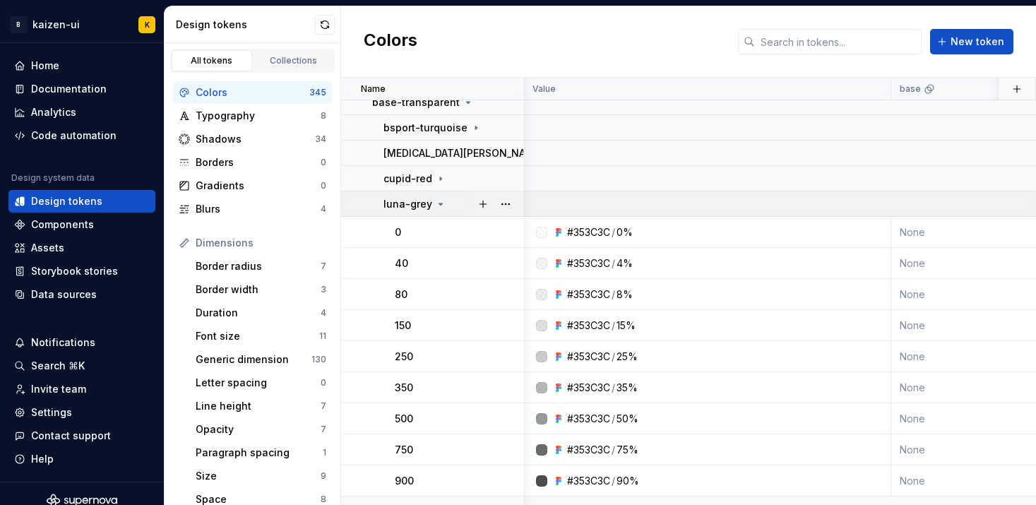
click at [441, 208] on icon at bounding box center [440, 204] width 11 height 11
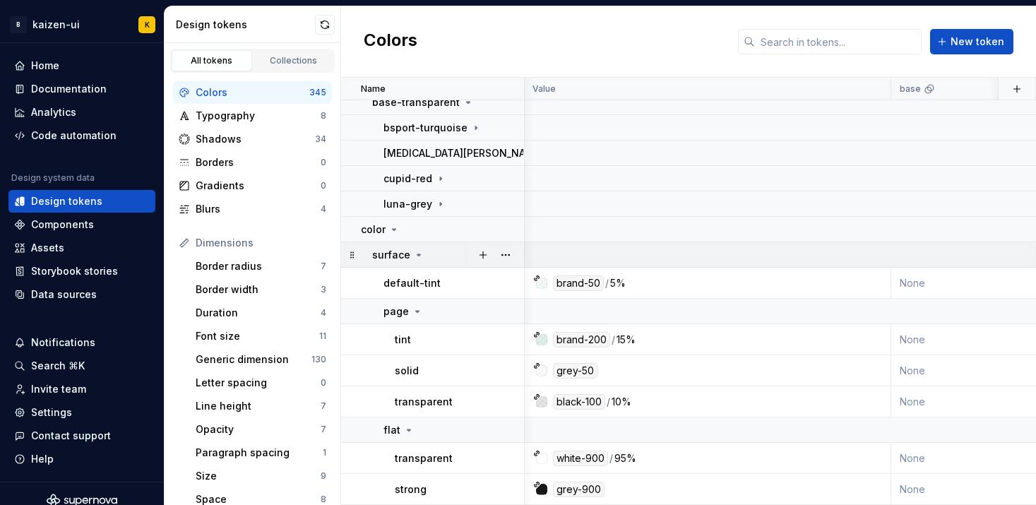
click at [416, 254] on icon at bounding box center [418, 254] width 11 height 11
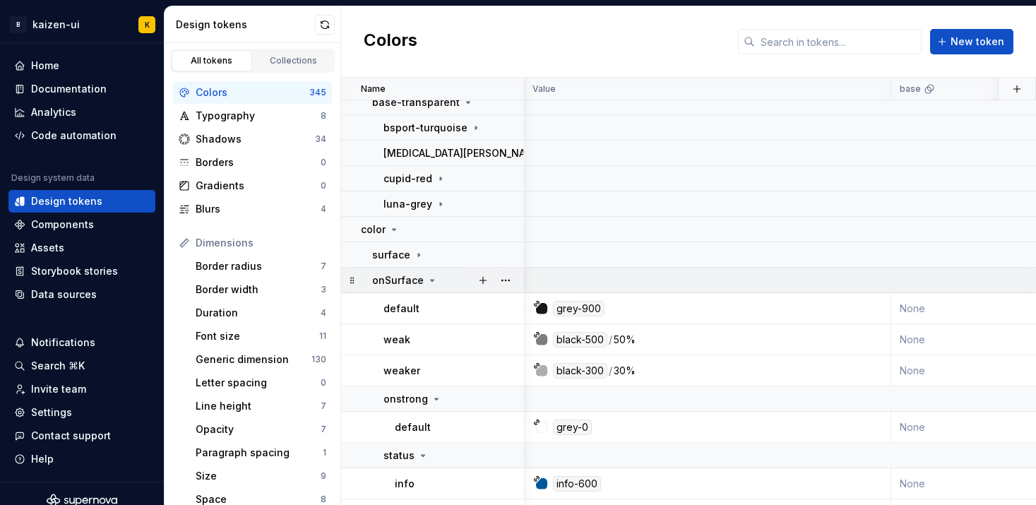
click at [432, 280] on icon at bounding box center [432, 280] width 11 height 11
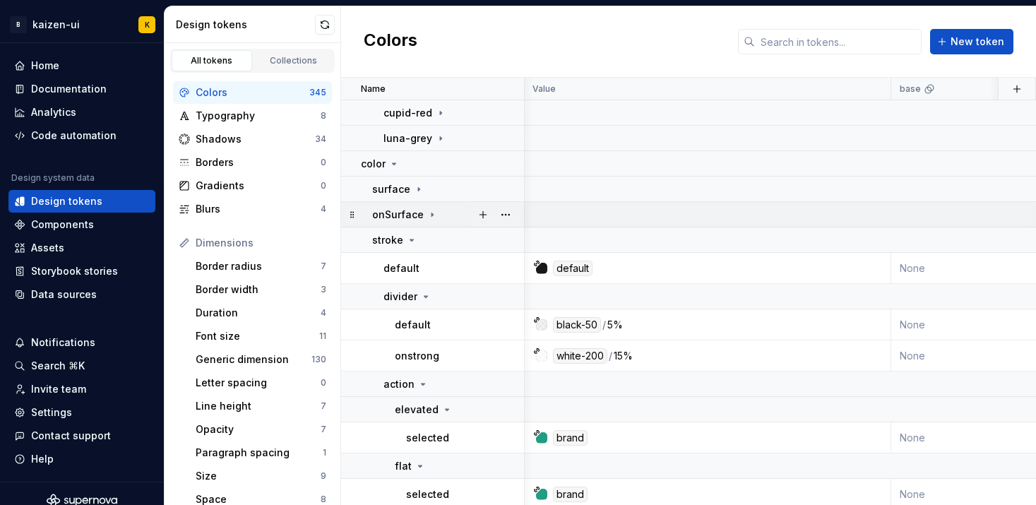
scroll to position [291, 1]
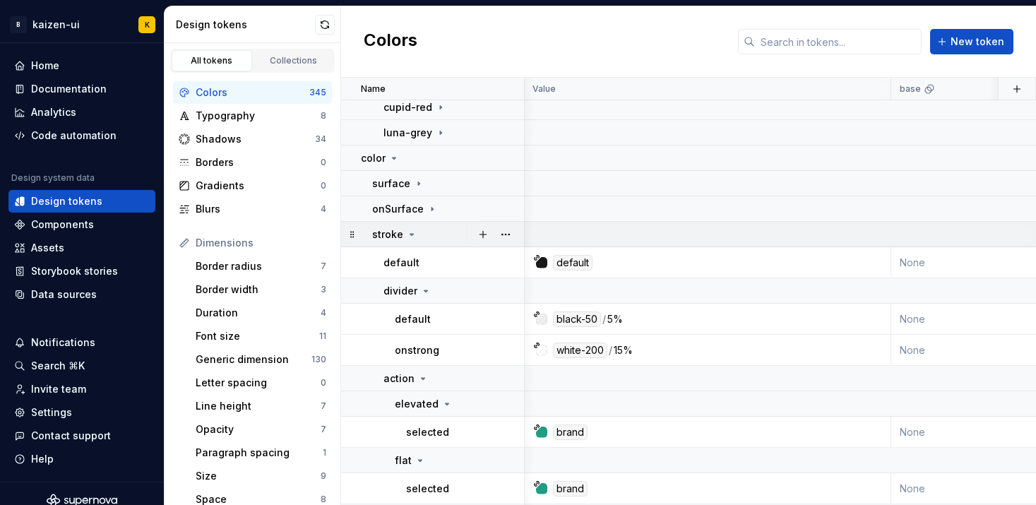
click at [408, 235] on icon at bounding box center [411, 234] width 11 height 11
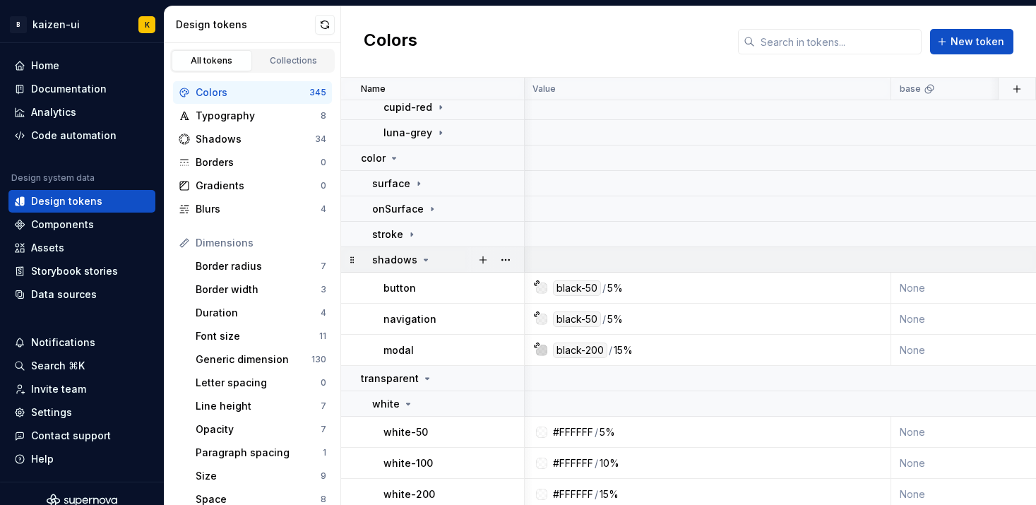
click at [429, 263] on div "shadows" at bounding box center [447, 260] width 151 height 14
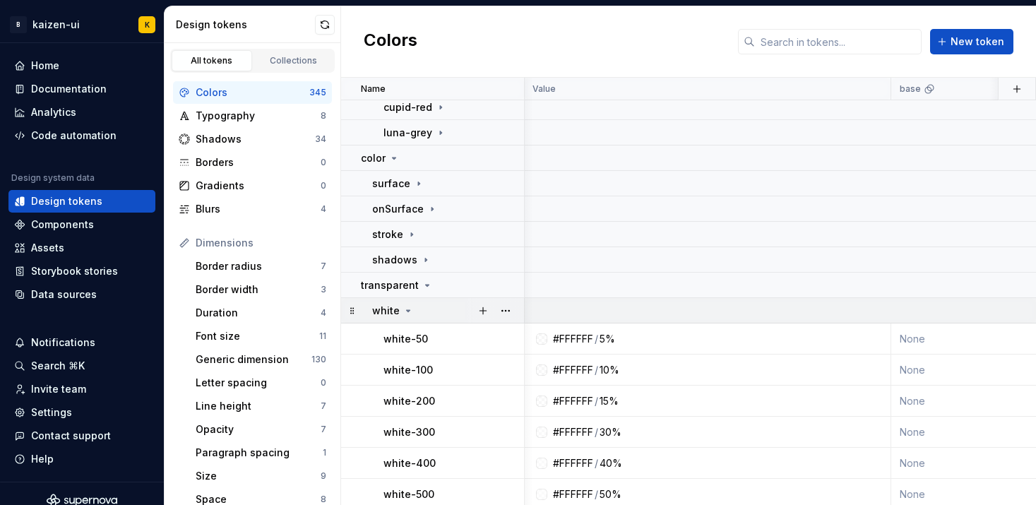
click at [418, 312] on div "white" at bounding box center [447, 311] width 151 height 14
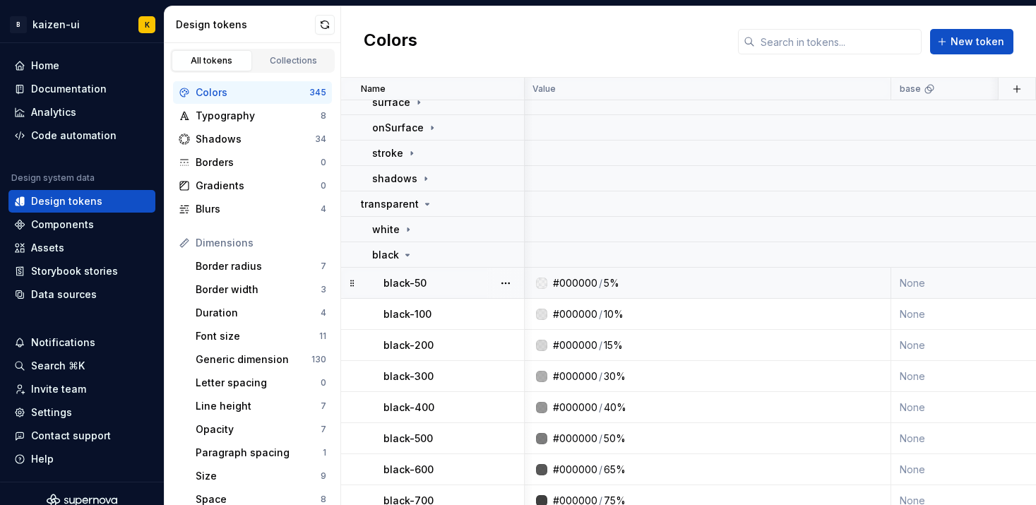
scroll to position [372, 1]
click at [408, 258] on icon at bounding box center [407, 255] width 11 height 11
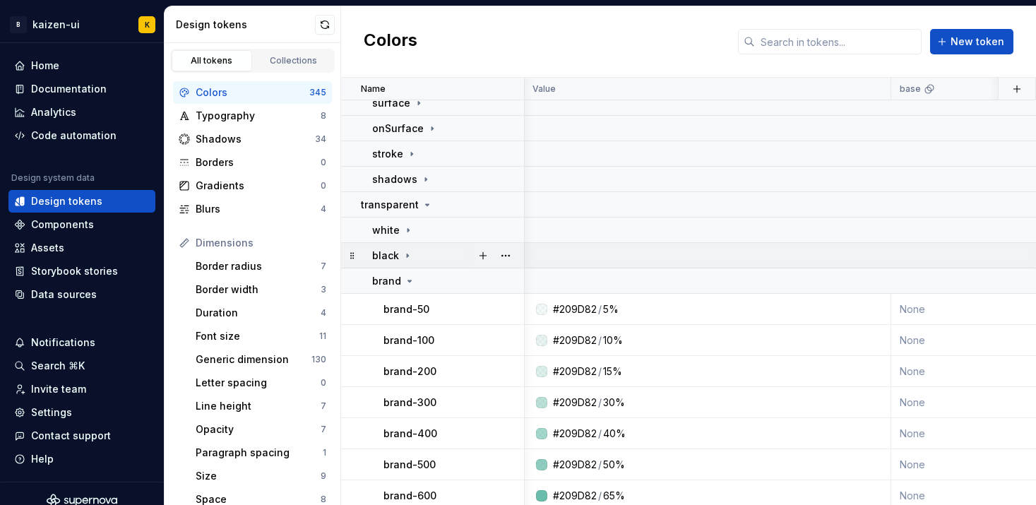
scroll to position [449, 1]
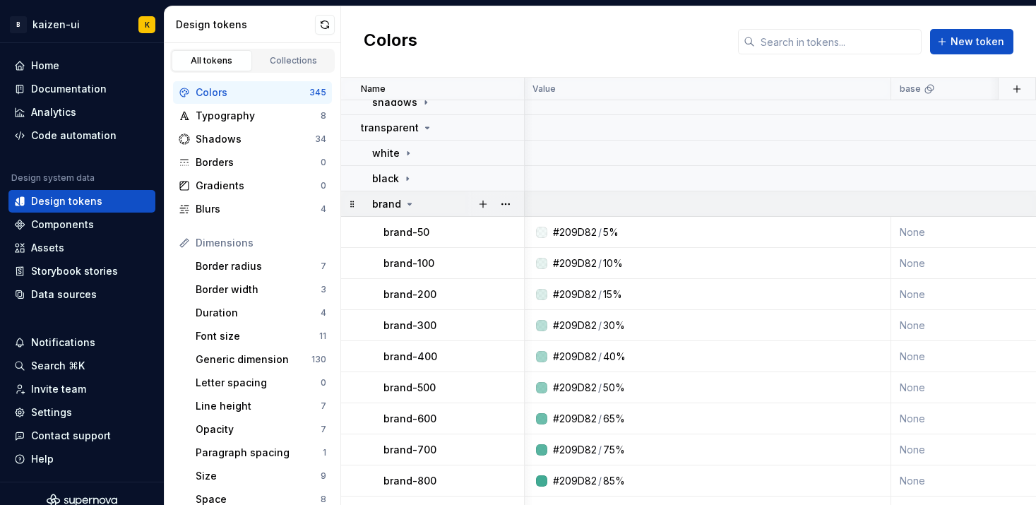
click at [408, 203] on icon at bounding box center [410, 203] width 4 height 1
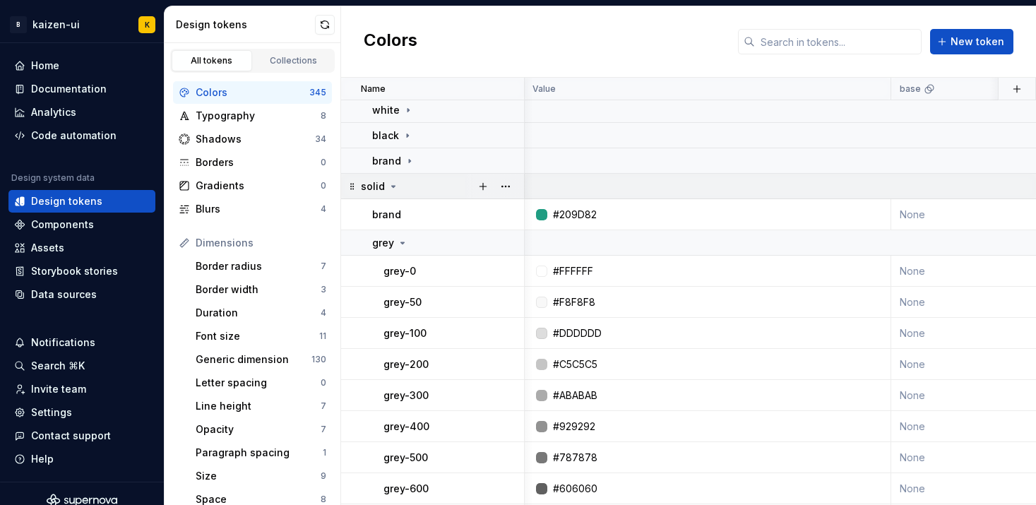
click at [392, 181] on icon at bounding box center [393, 186] width 11 height 11
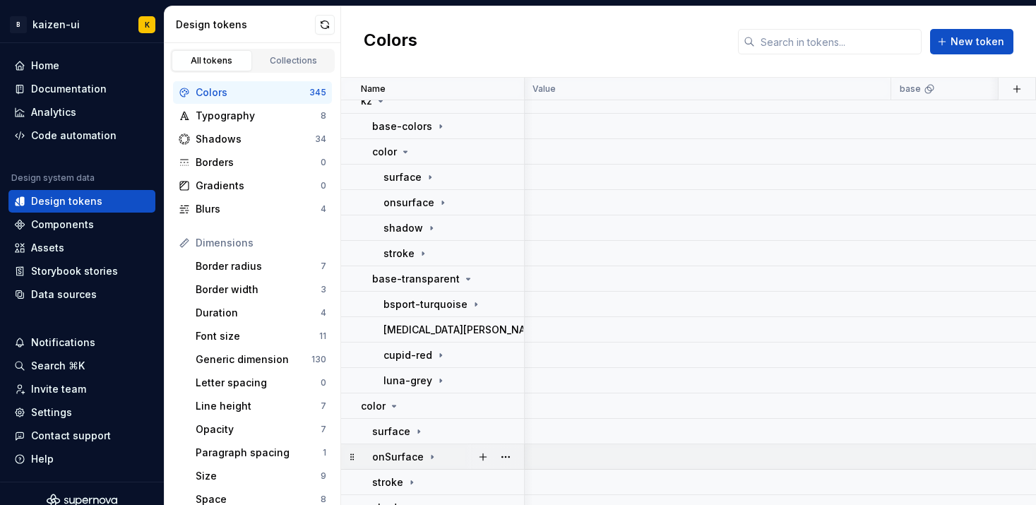
scroll to position [0, 1]
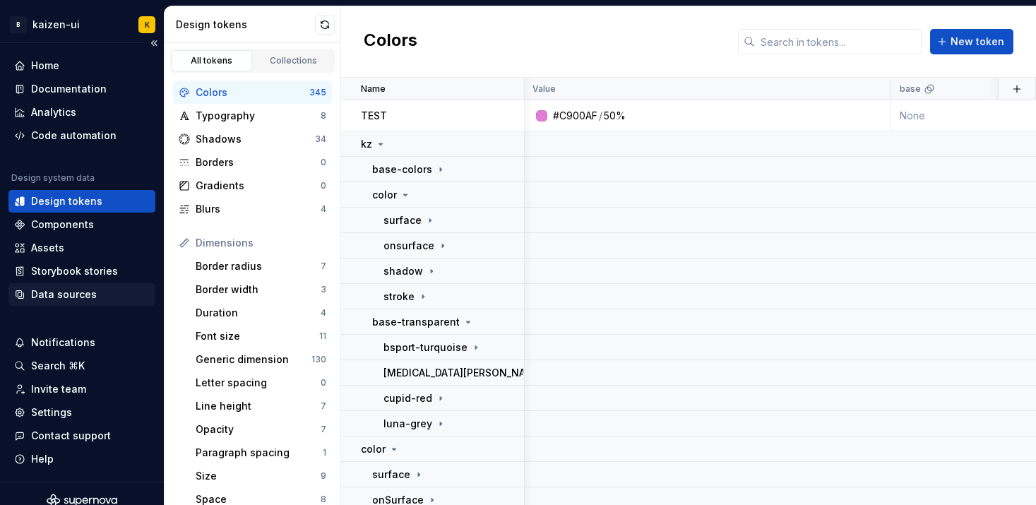
click at [61, 294] on div "Data sources" at bounding box center [64, 295] width 66 height 14
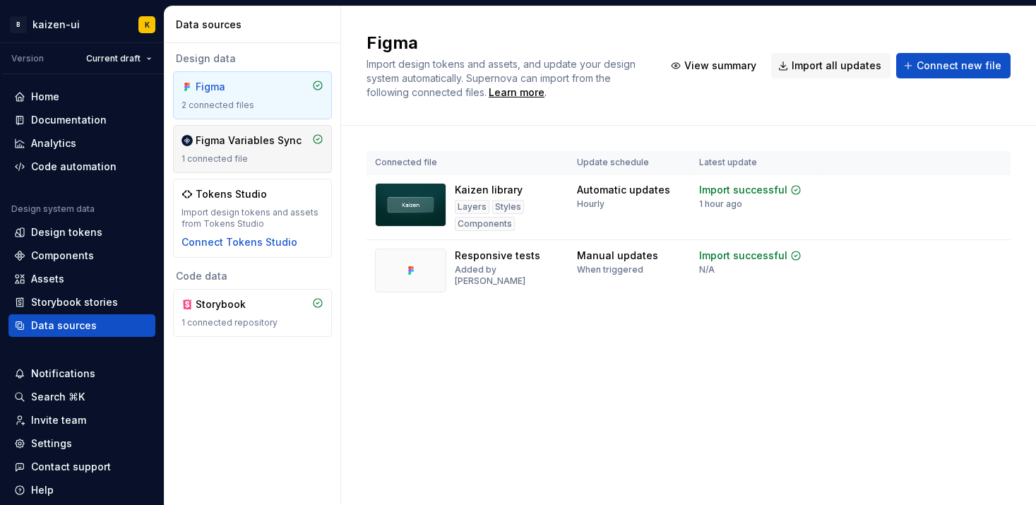
click at [244, 155] on div "1 connected file" at bounding box center [253, 158] width 142 height 11
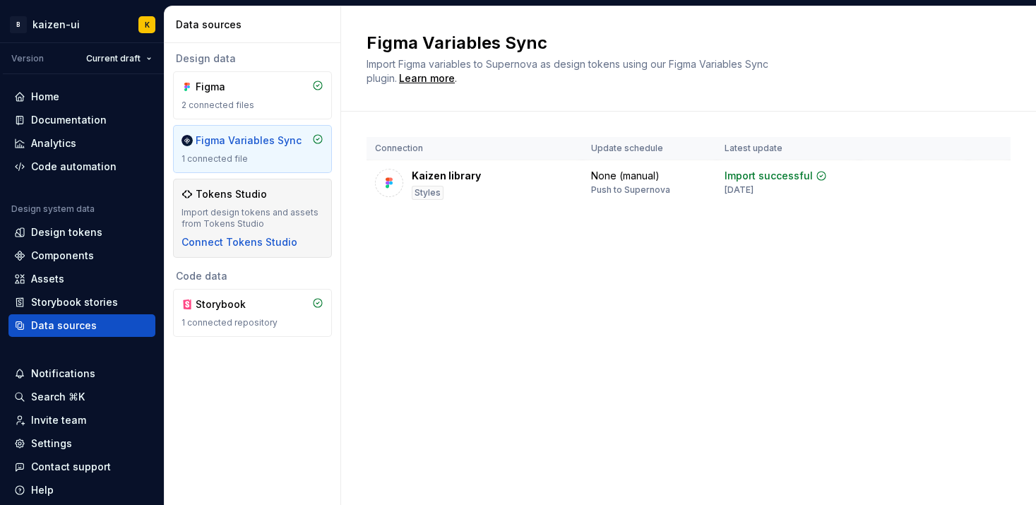
click at [251, 216] on div "Import design tokens and assets from Tokens Studio" at bounding box center [253, 218] width 142 height 23
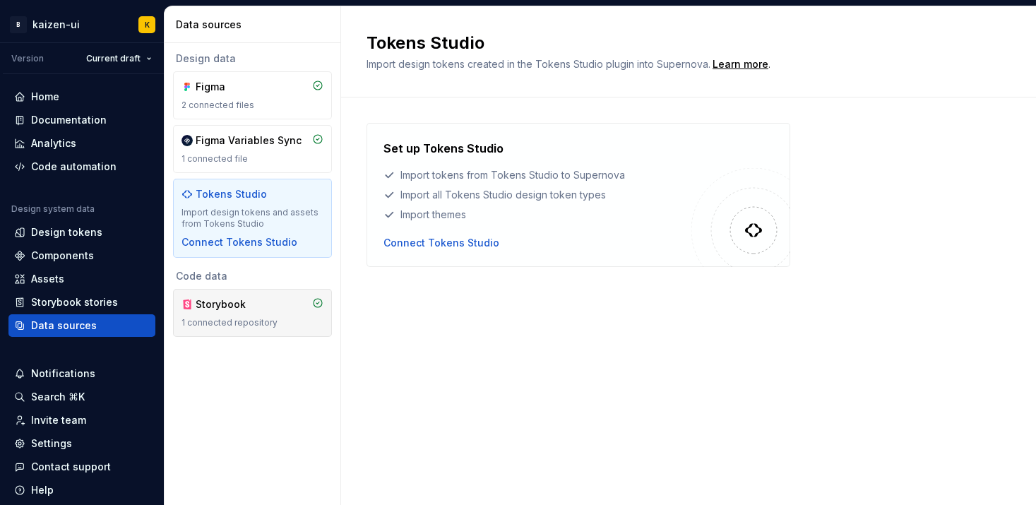
click at [259, 306] on div "Storybook" at bounding box center [230, 304] width 68 height 14
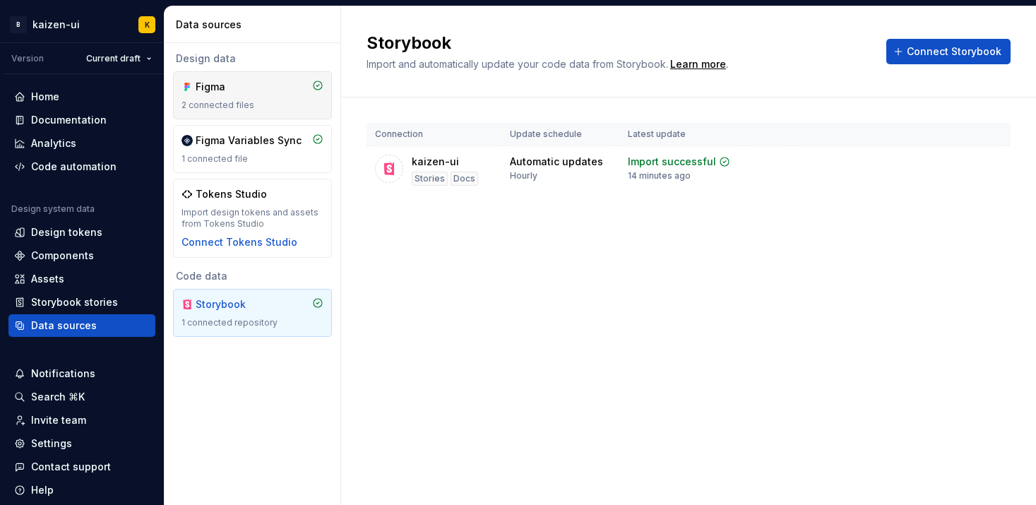
click at [269, 83] on div "Figma" at bounding box center [253, 87] width 142 height 14
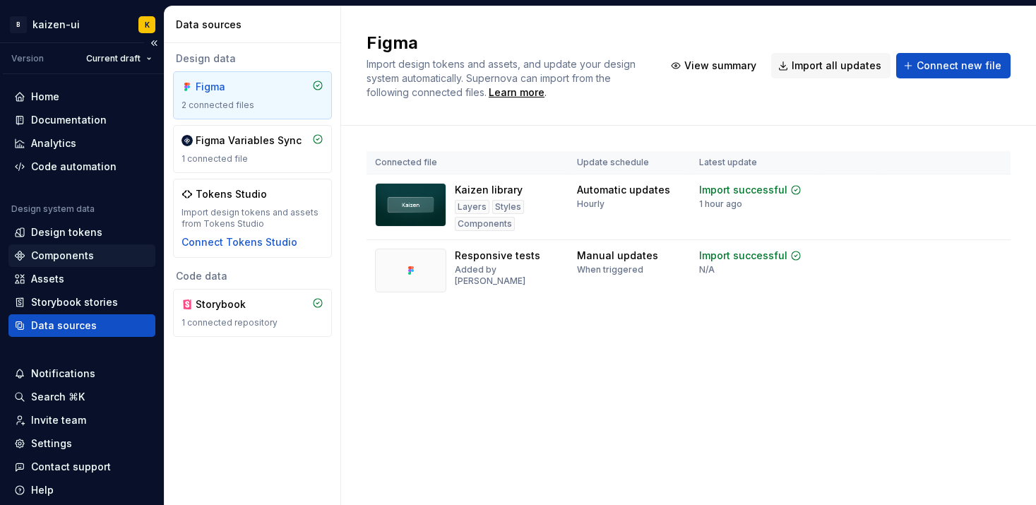
click at [73, 260] on div "Components" at bounding box center [62, 256] width 63 height 14
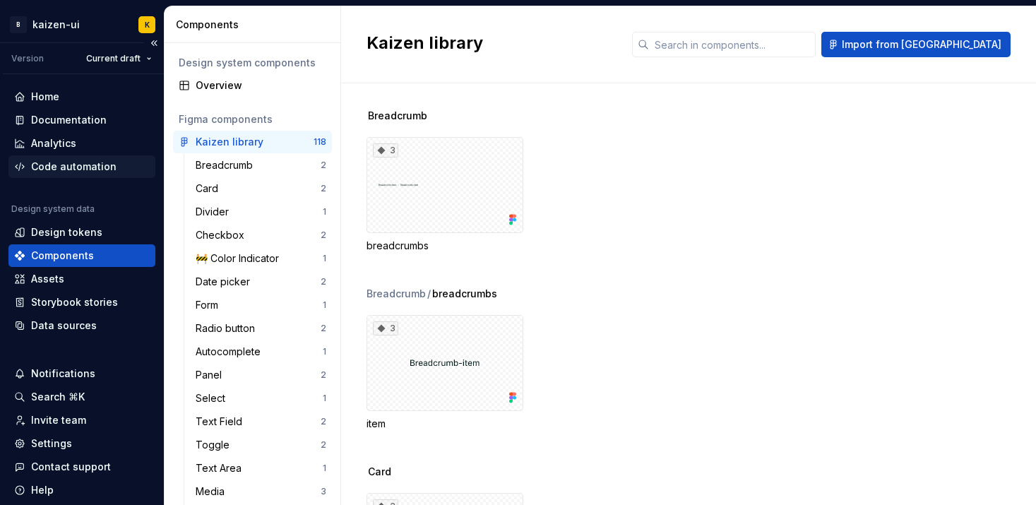
click at [88, 164] on div "Code automation" at bounding box center [73, 167] width 85 height 14
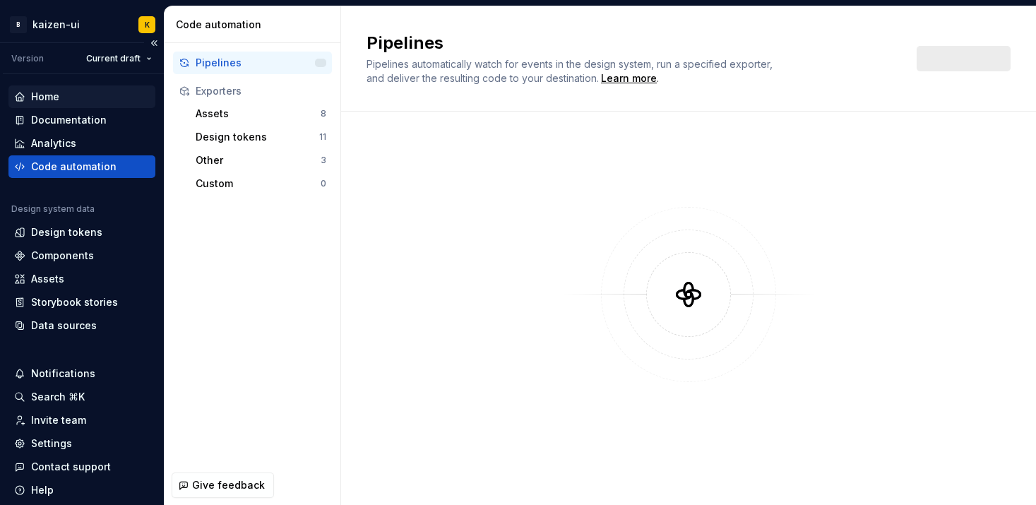
click at [83, 93] on div "Home" at bounding box center [82, 97] width 136 height 14
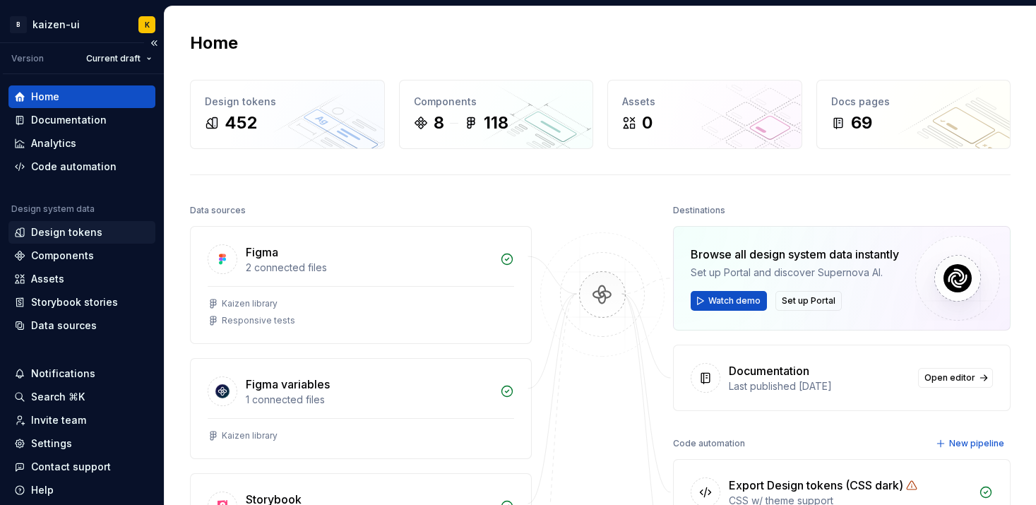
click at [91, 230] on div "Design tokens" at bounding box center [66, 232] width 71 height 14
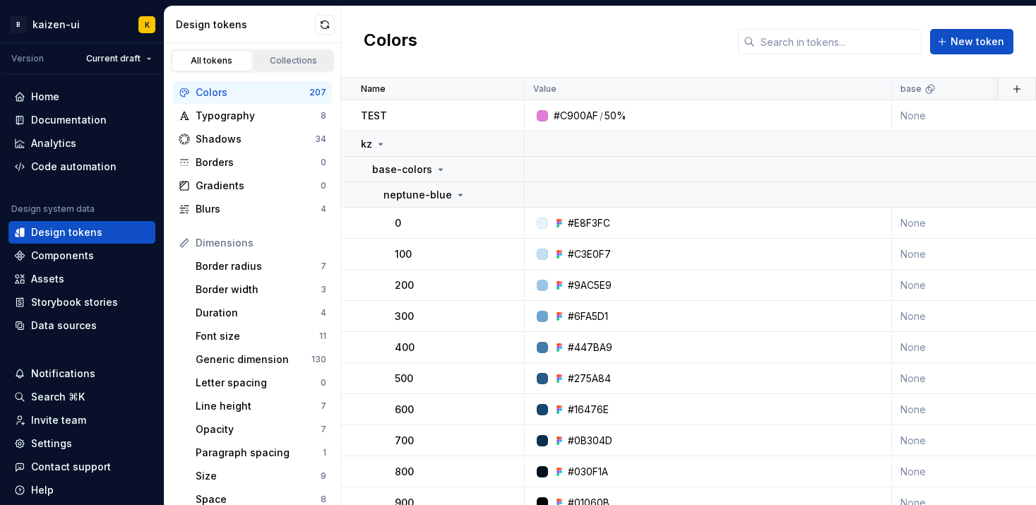
click at [285, 59] on div "Collections" at bounding box center [294, 60] width 71 height 11
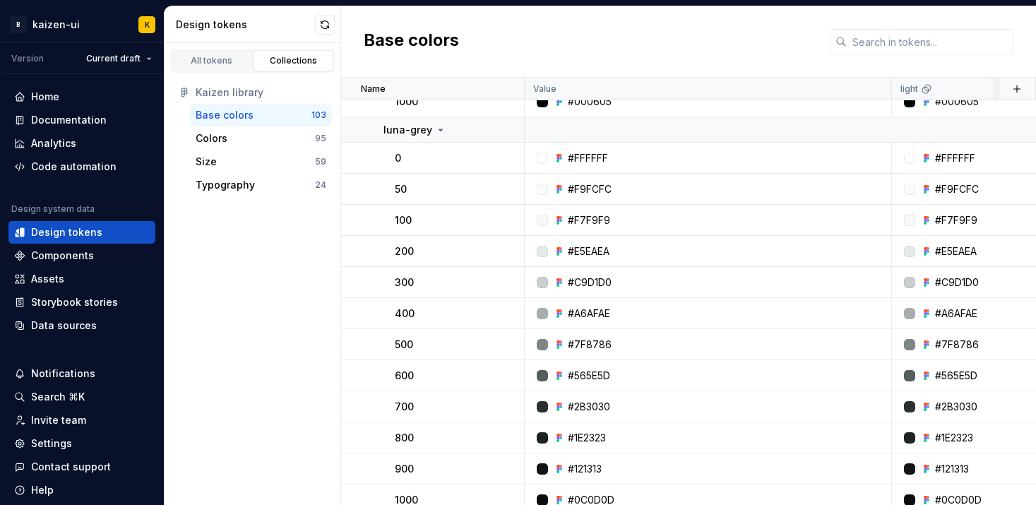
scroll to position [411, 0]
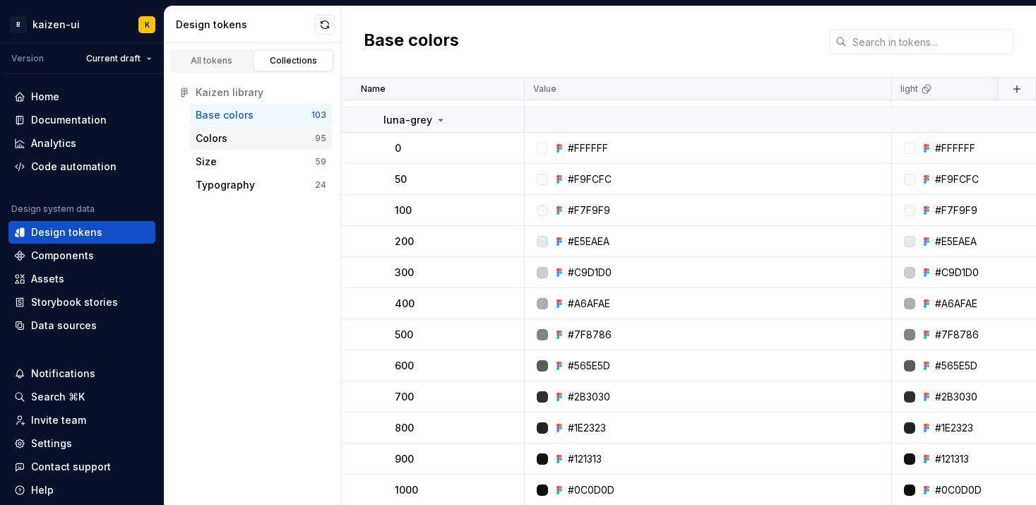
click at [307, 135] on div "Colors" at bounding box center [255, 138] width 119 height 14
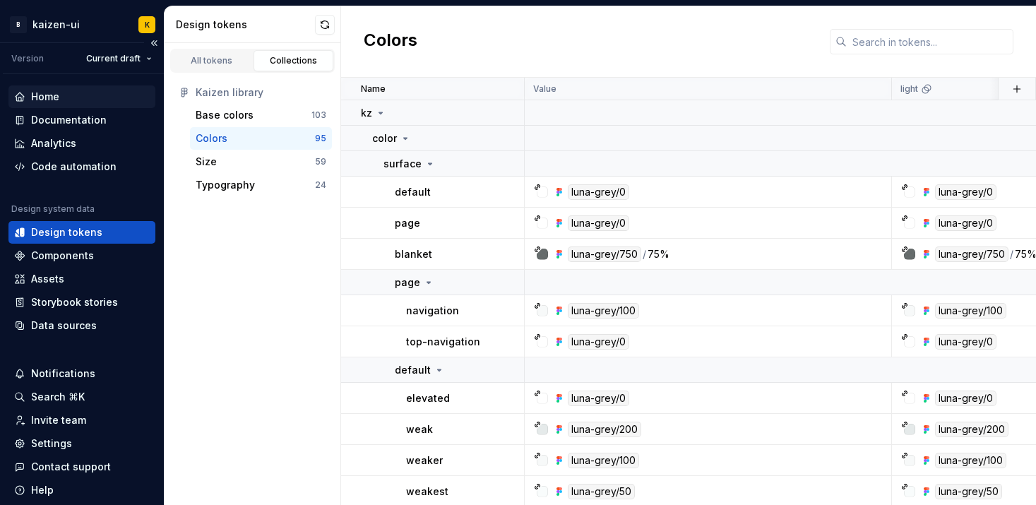
click at [72, 97] on div "Home" at bounding box center [82, 97] width 136 height 14
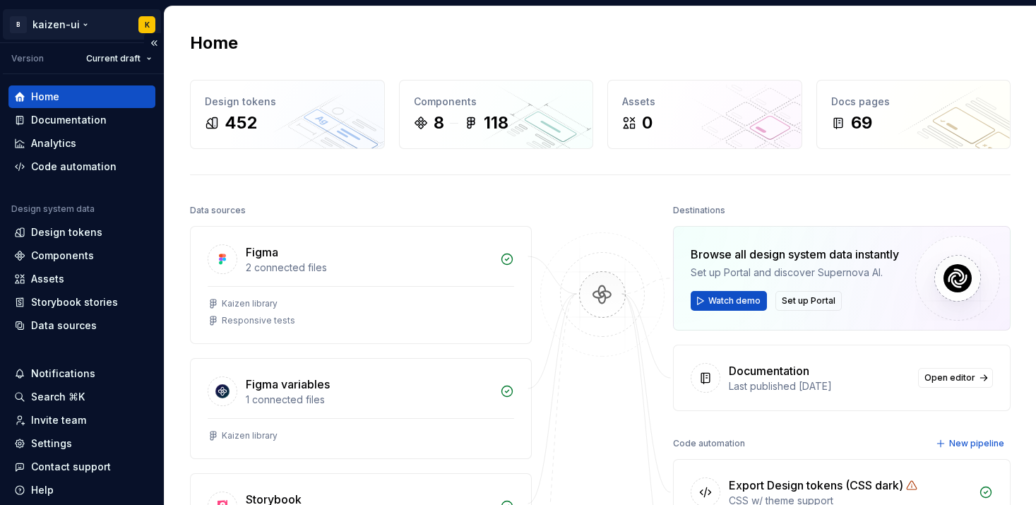
click at [85, 23] on html "B kaizen-ui K Version Current draft Home Documentation Analytics Code automatio…" at bounding box center [518, 252] width 1036 height 505
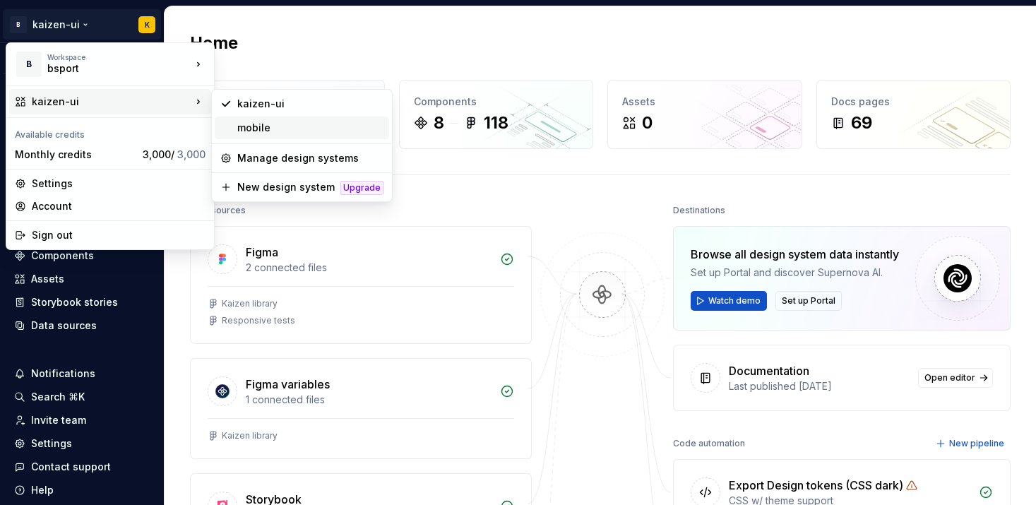
click at [278, 132] on div "mobile" at bounding box center [310, 128] width 146 height 14
